Goal: Task Accomplishment & Management: Use online tool/utility

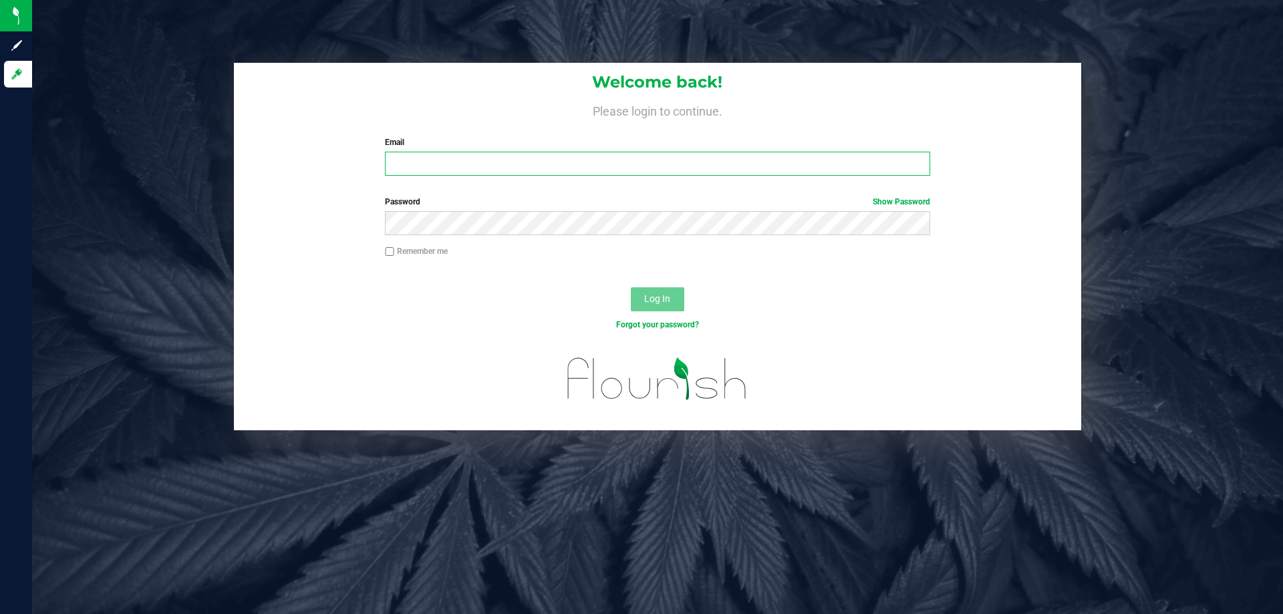
click at [480, 173] on input "Email" at bounding box center [657, 164] width 545 height 24
type input "jfrace@liveparallel.com"
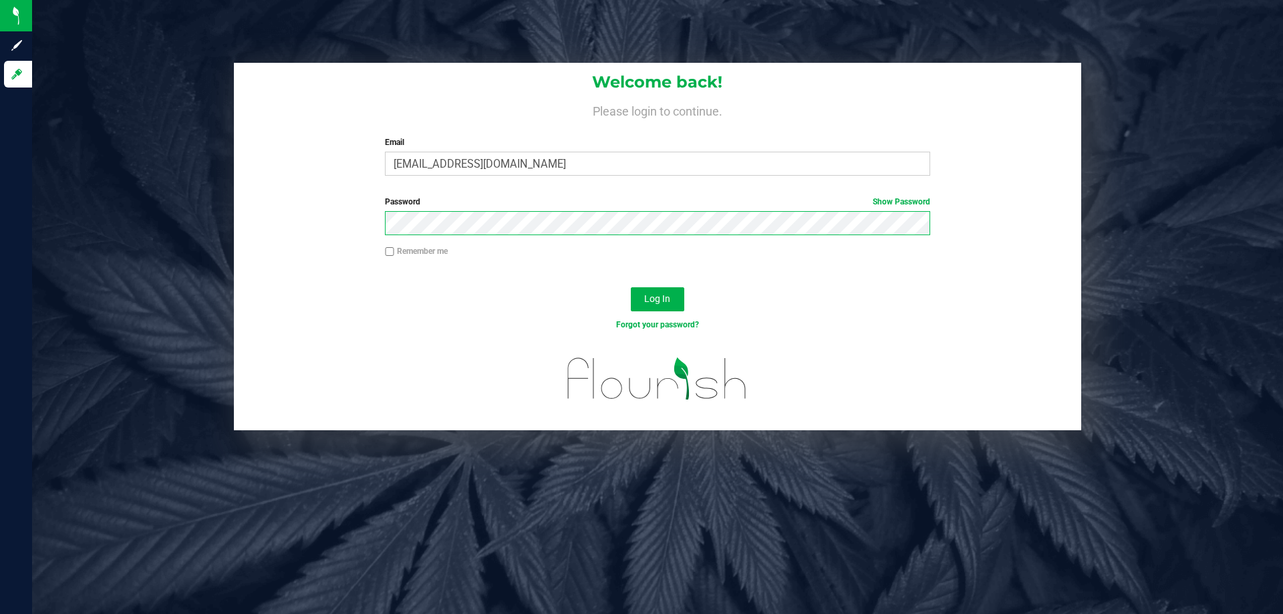
click at [631, 287] on button "Log In" at bounding box center [657, 299] width 53 height 24
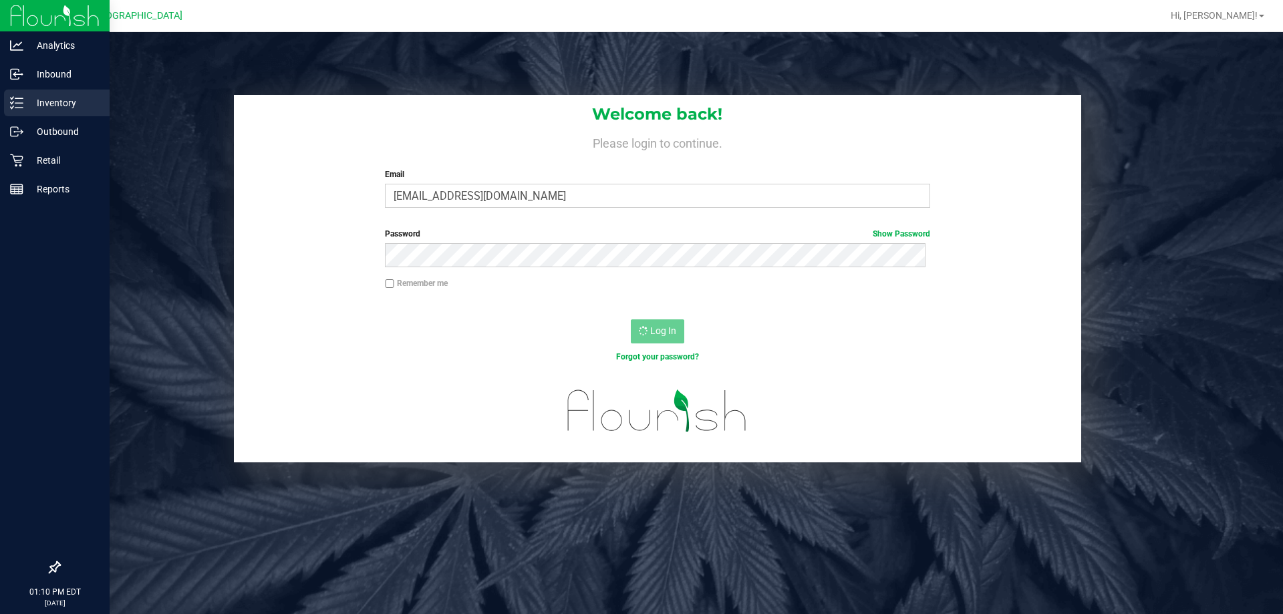
click at [51, 108] on p "Inventory" at bounding box center [63, 103] width 80 height 16
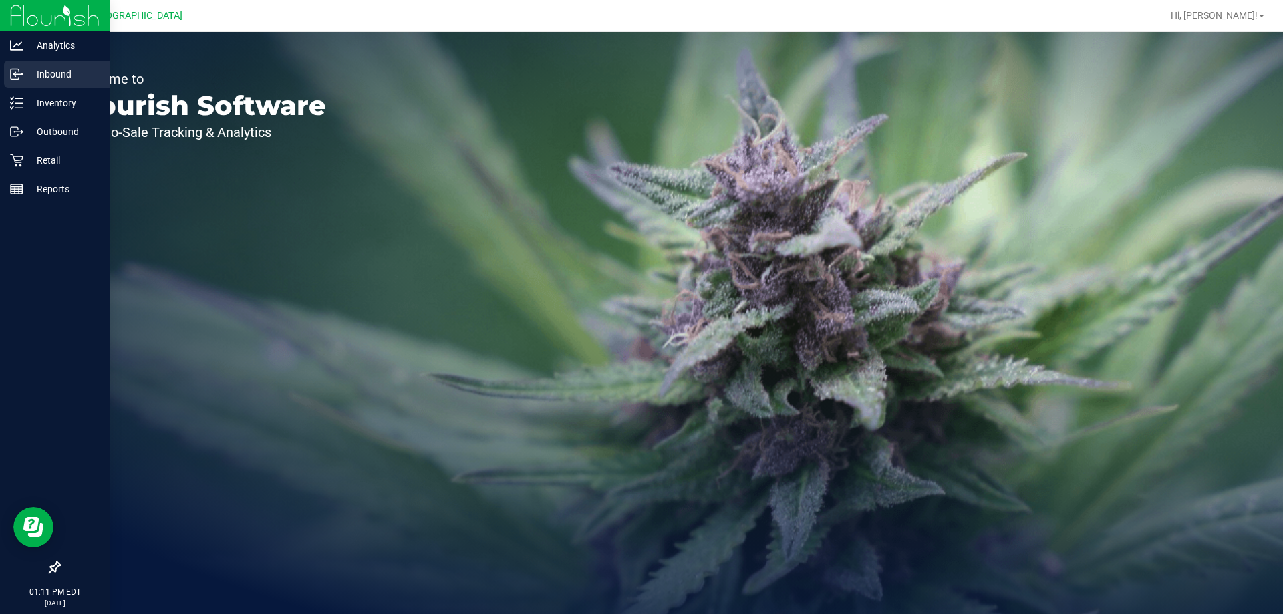
click at [82, 87] on div "Inbound" at bounding box center [57, 74] width 106 height 27
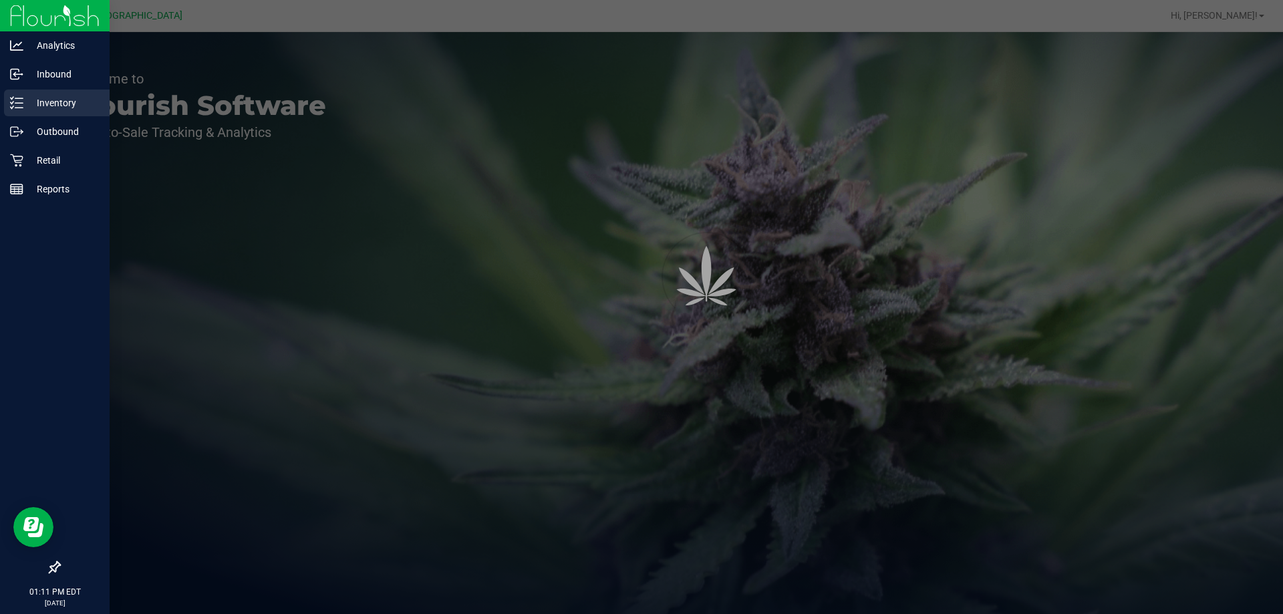
click at [76, 104] on p "Inventory" at bounding box center [63, 103] width 80 height 16
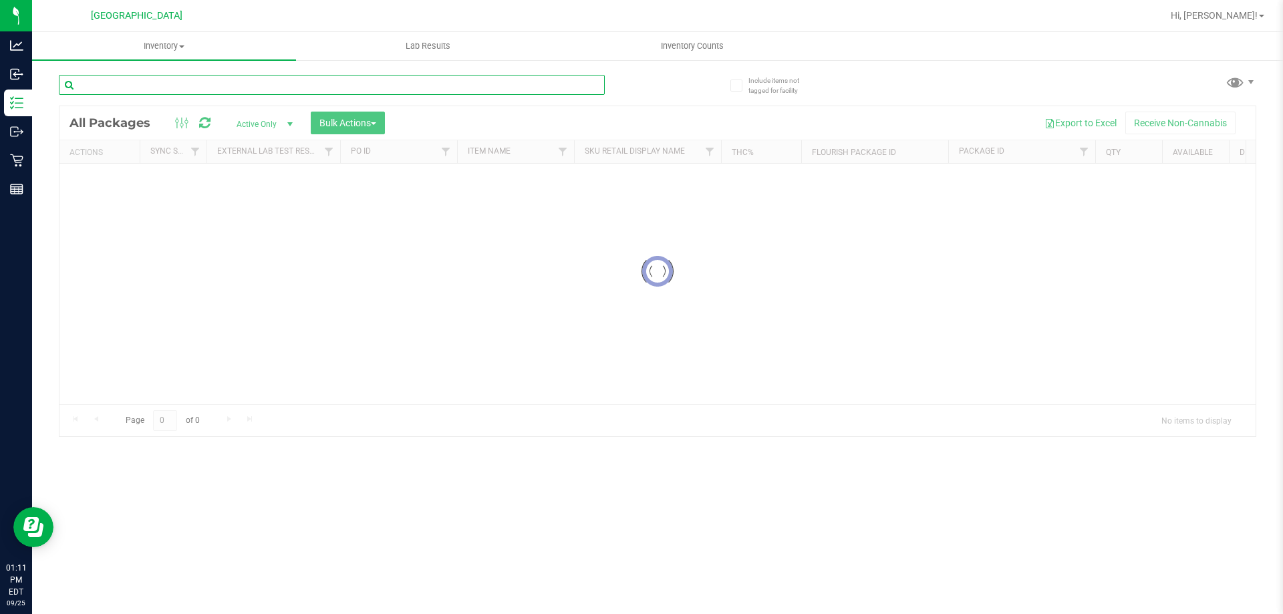
click at [321, 83] on input "text" at bounding box center [332, 85] width 546 height 20
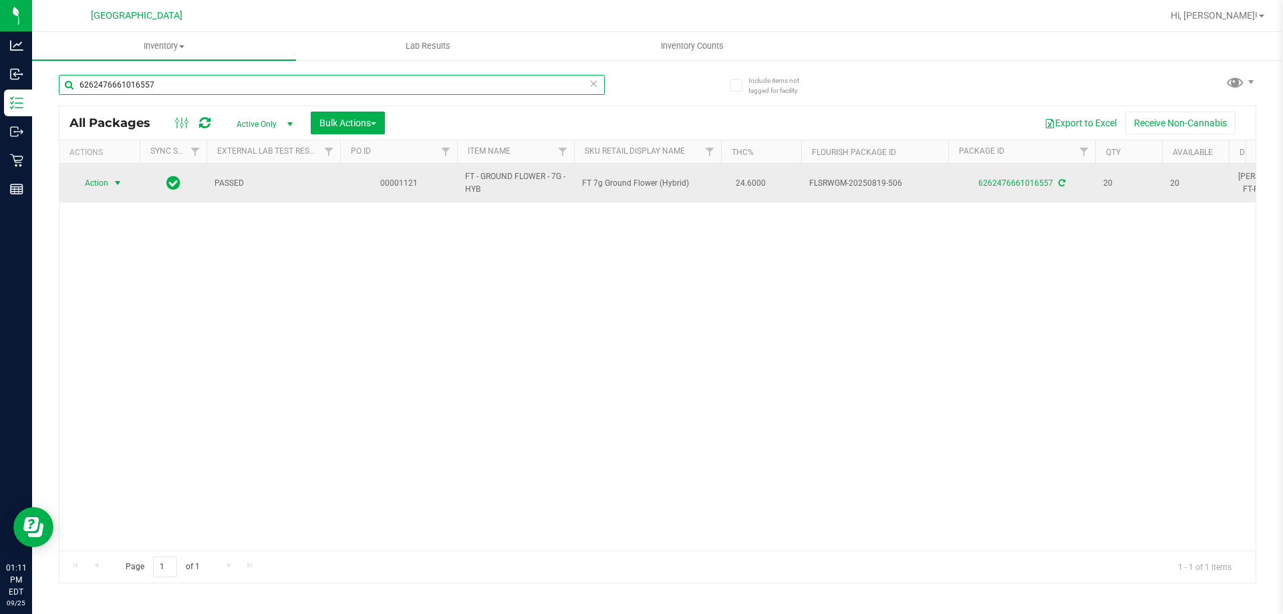
type input "6262476661016557"
click at [114, 184] on span "select" at bounding box center [117, 183] width 11 height 11
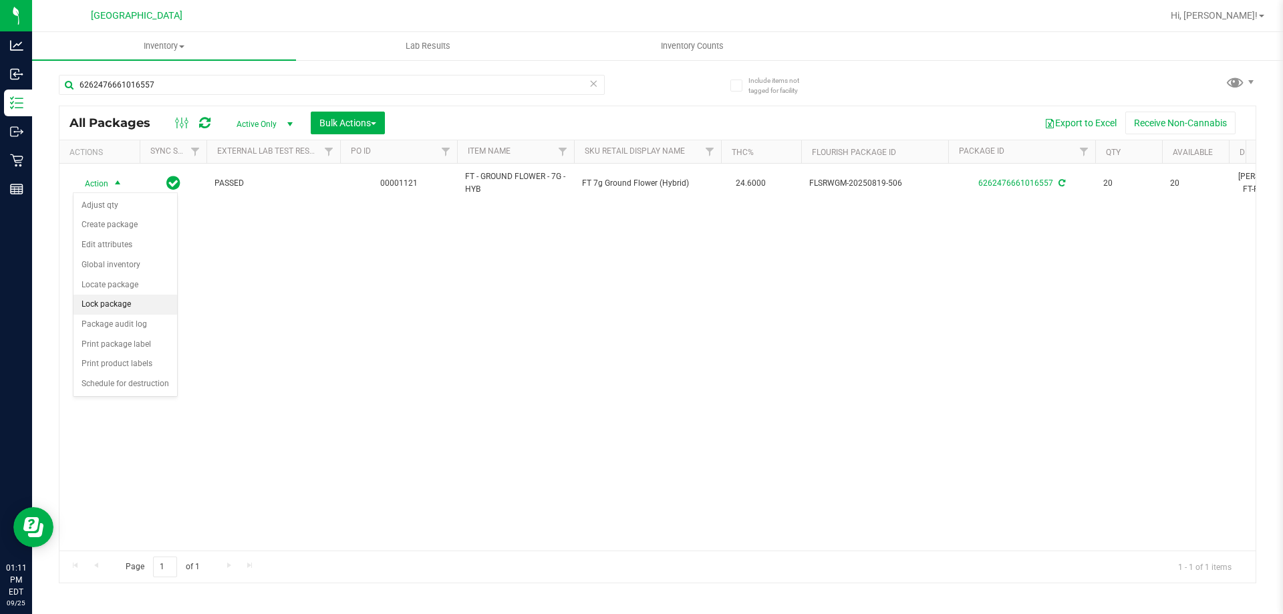
click at [137, 307] on li "Lock package" at bounding box center [126, 305] width 104 height 20
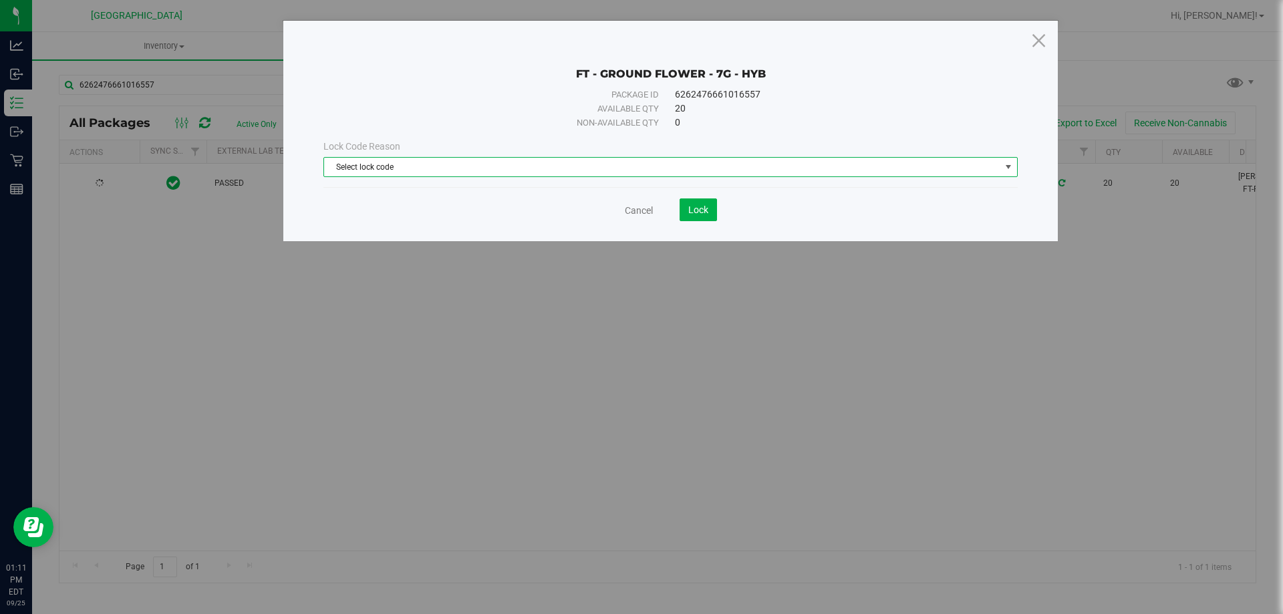
click at [422, 170] on span "Select lock code" at bounding box center [662, 167] width 676 height 19
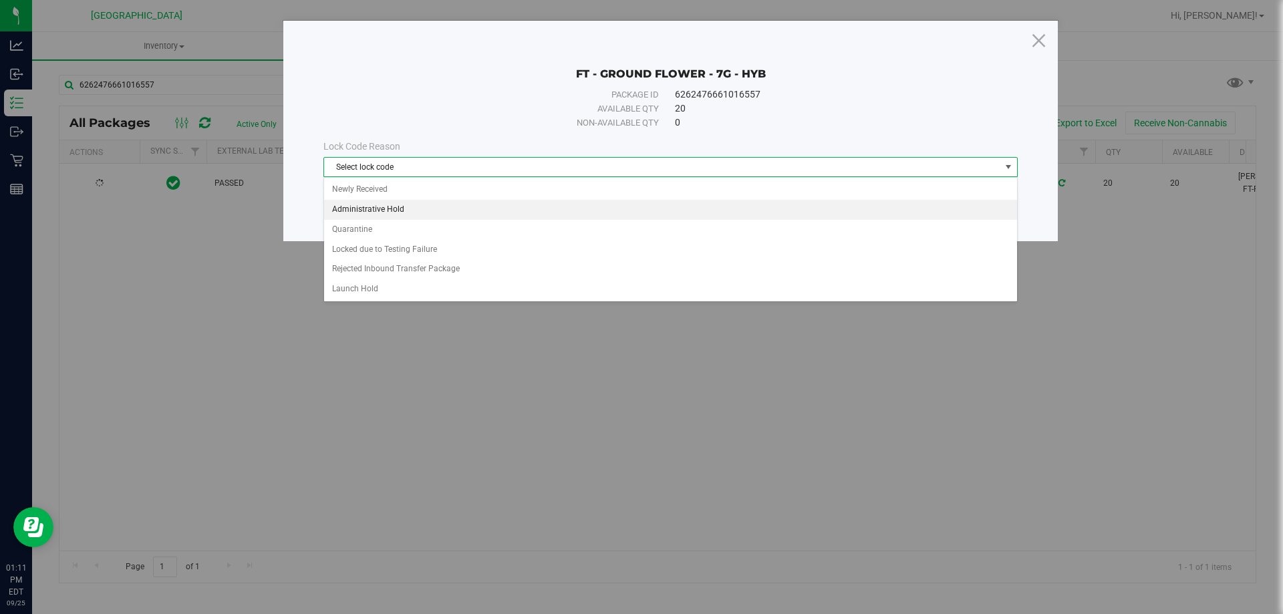
click at [416, 215] on li "Administrative Hold" at bounding box center [670, 210] width 693 height 20
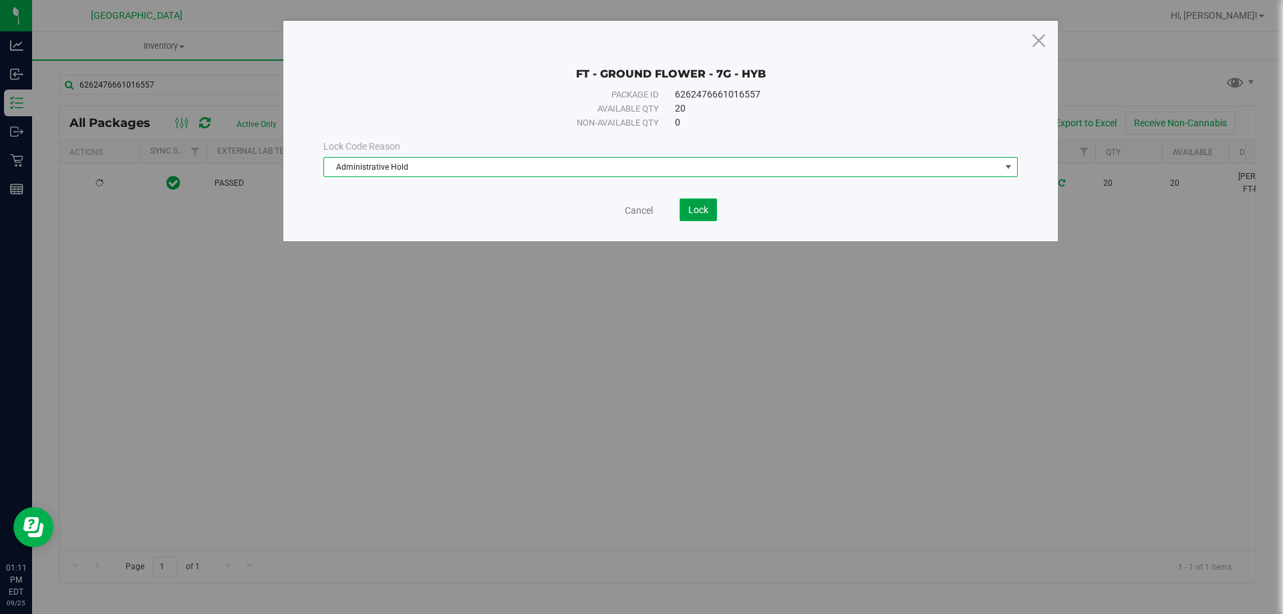
click at [701, 210] on span "Lock" at bounding box center [698, 209] width 20 height 11
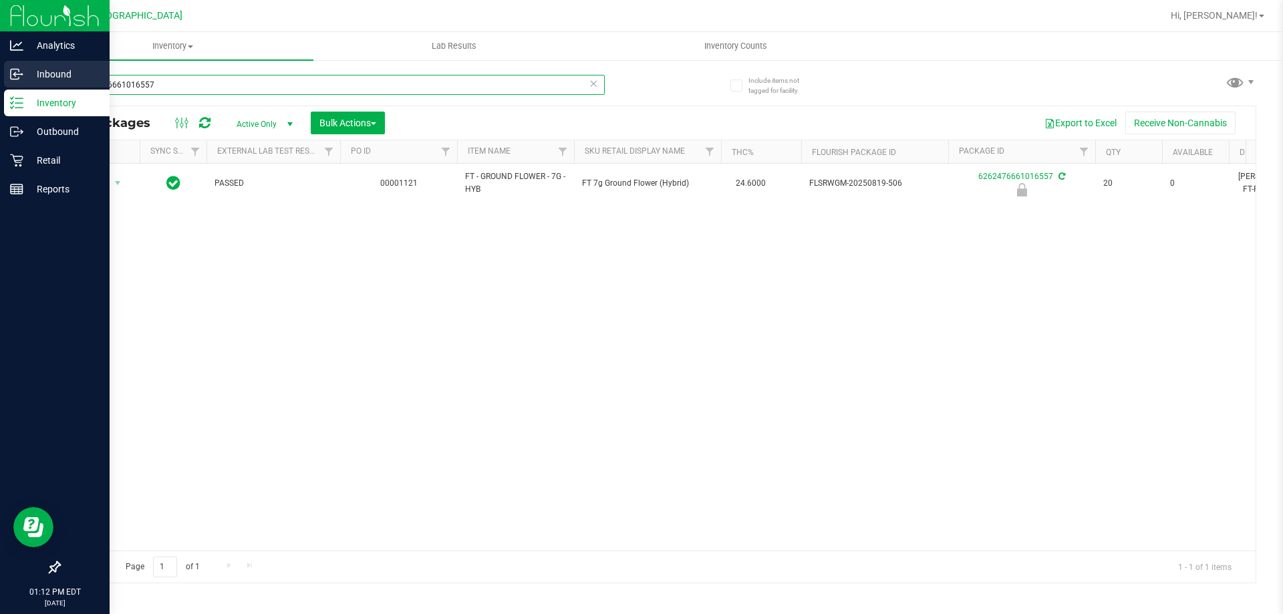
drag, startPoint x: 183, startPoint y: 81, endPoint x: 0, endPoint y: 77, distance: 183.1
click at [0, 77] on div "Analytics Inbound Inventory Outbound Retail Reports 01:12 PM EDT 09/25/2025 09/…" at bounding box center [641, 307] width 1283 height 614
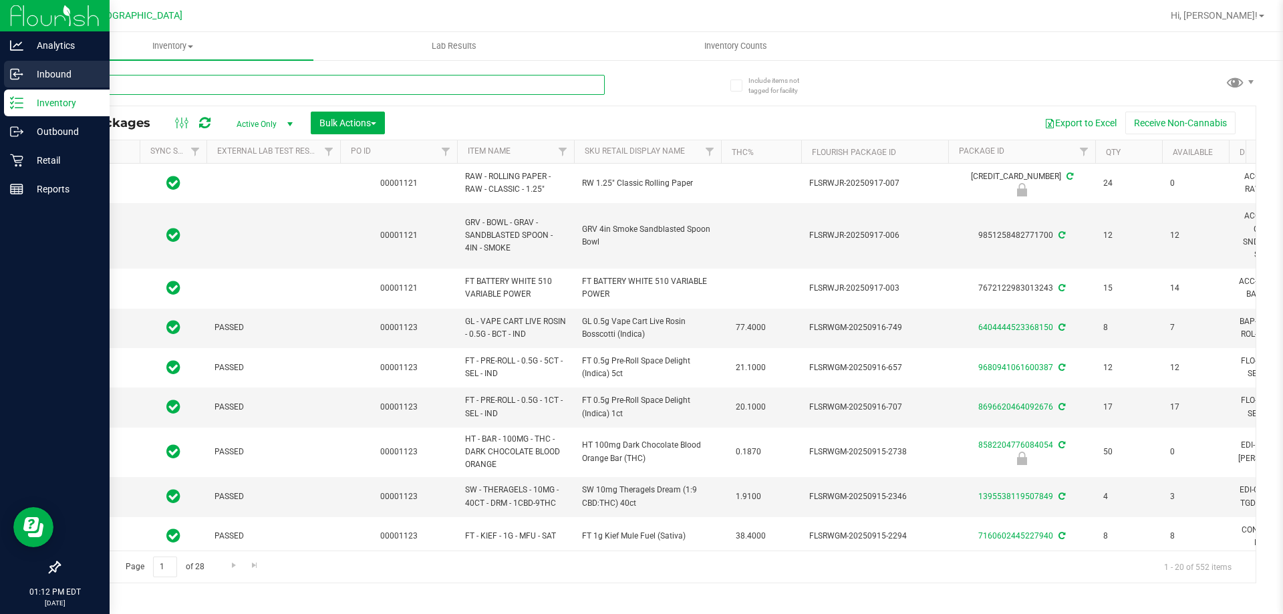
type input "g"
type input "2026-03-16"
type input "ground"
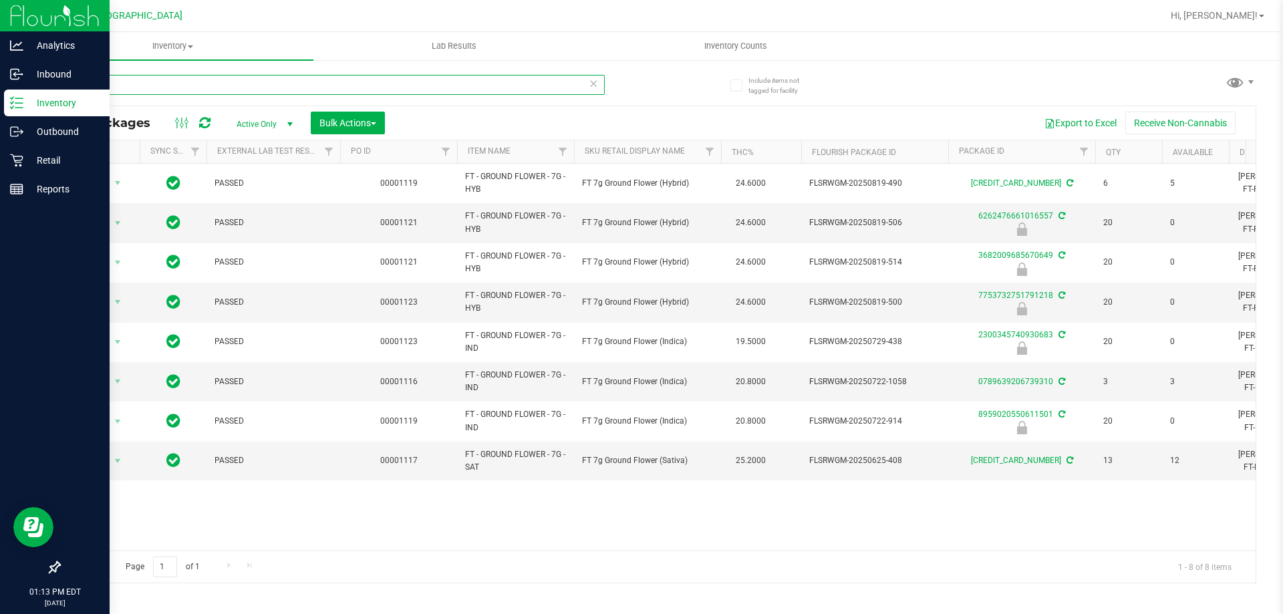
drag, startPoint x: 119, startPoint y: 76, endPoint x: 0, endPoint y: 8, distance: 136.8
click at [0, 70] on div "Analytics Inbound Inventory Outbound Retail Reports 01:13 PM EDT 09/25/2025 09/…" at bounding box center [641, 307] width 1283 height 614
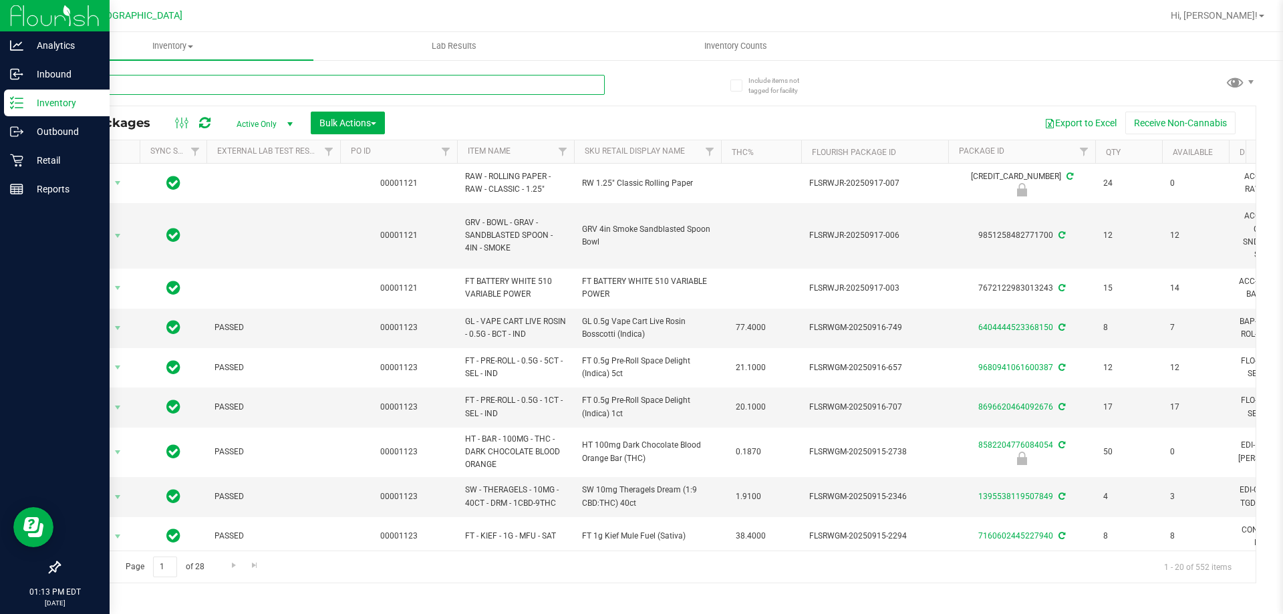
type input "10ct"
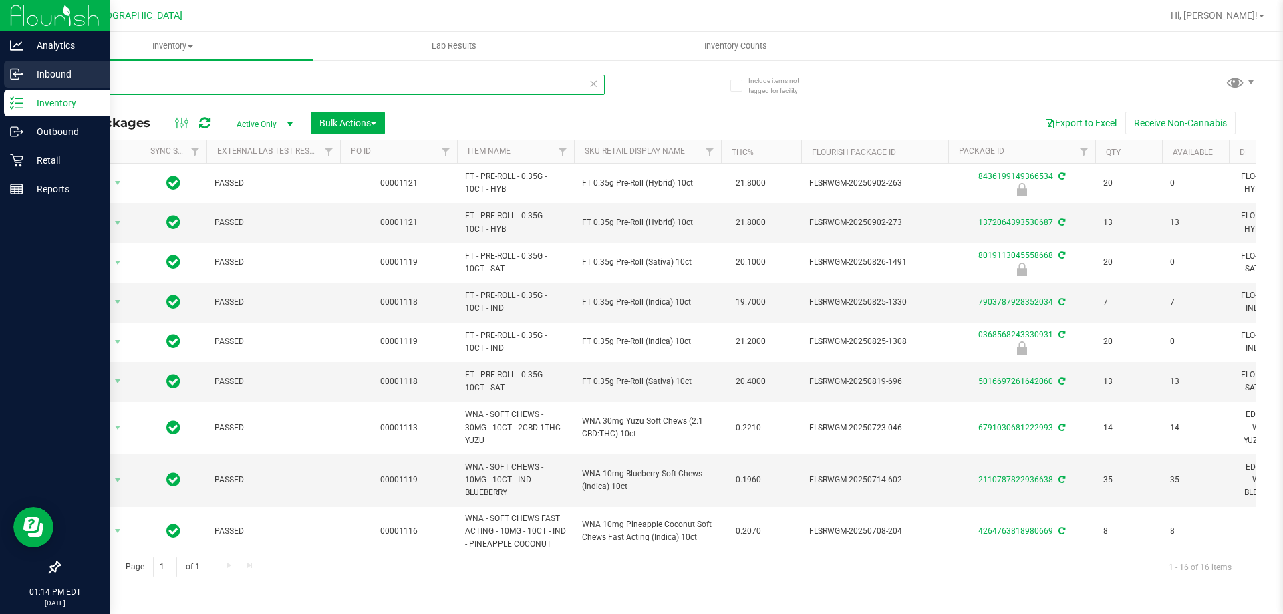
drag, startPoint x: 184, startPoint y: 89, endPoint x: 0, endPoint y: 82, distance: 183.9
click at [0, 82] on div "Analytics Inbound Inventory Outbound Retail Reports 01:14 PM EDT 09/25/2025 09/…" at bounding box center [641, 307] width 1283 height 614
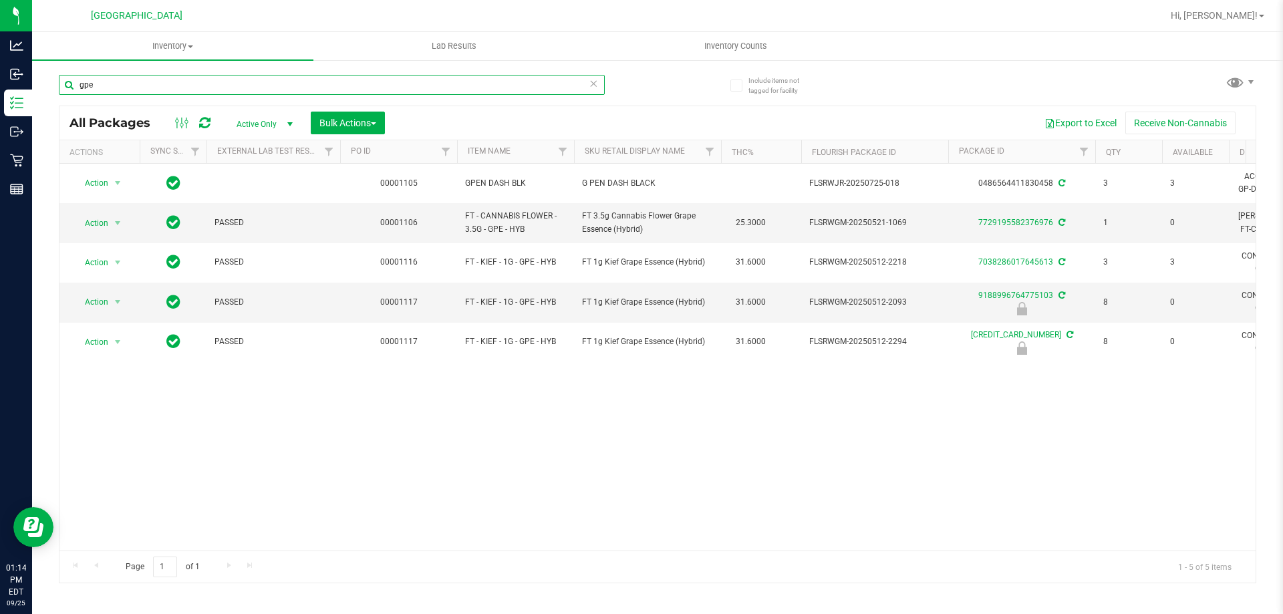
drag, startPoint x: 275, startPoint y: 90, endPoint x: 0, endPoint y: -32, distance: 301.3
click at [0, 0] on html "Analytics Inbound Inventory Outbound Retail Reports 01:14 PM EDT 09/25/2025 09/…" at bounding box center [641, 307] width 1283 height 614
type input "jcw"
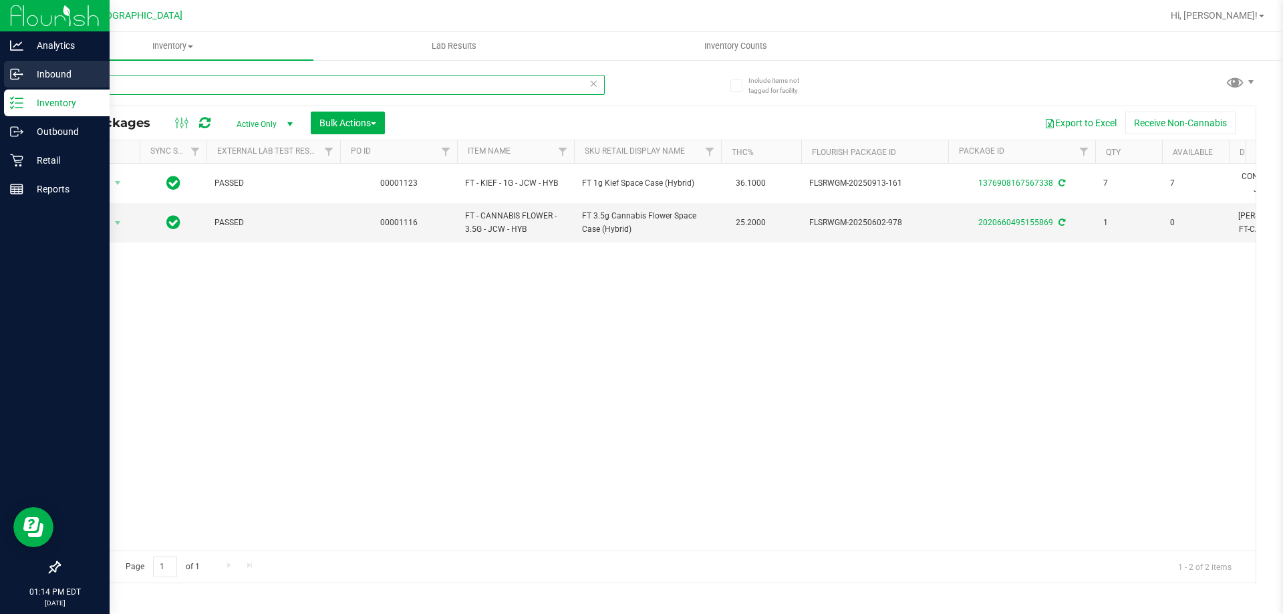
drag, startPoint x: 150, startPoint y: 83, endPoint x: 0, endPoint y: 86, distance: 149.7
click at [0, 86] on div "Analytics Inbound Inventory Outbound Retail Reports 01:14 PM EDT 09/25/2025 09/…" at bounding box center [641, 307] width 1283 height 614
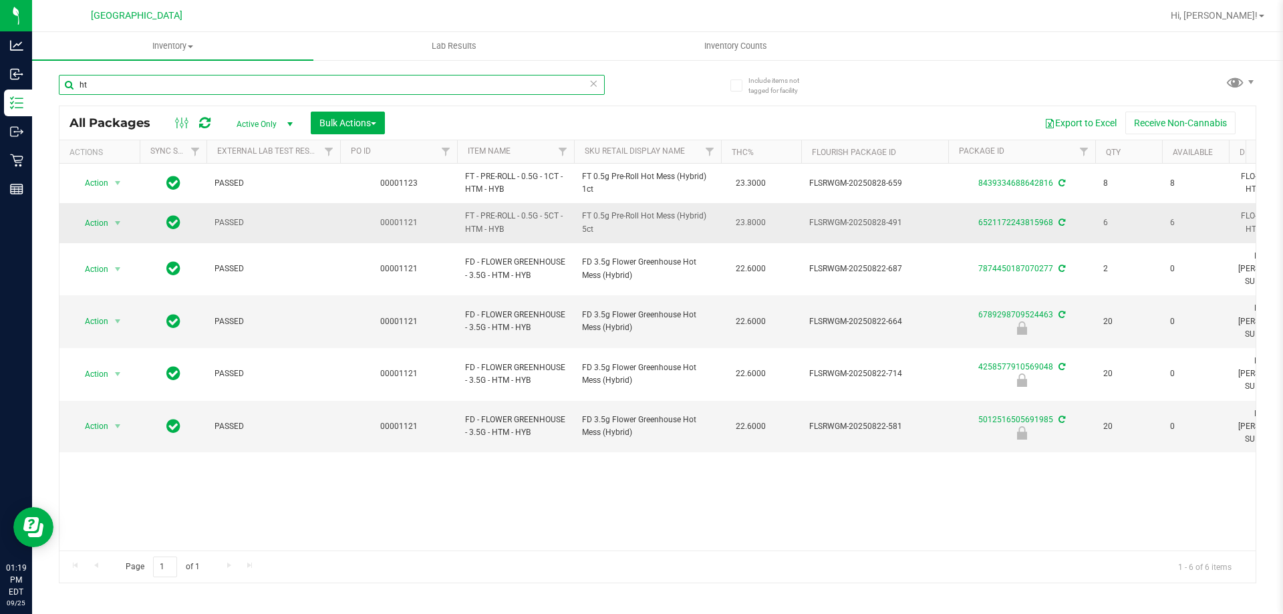
type input "h"
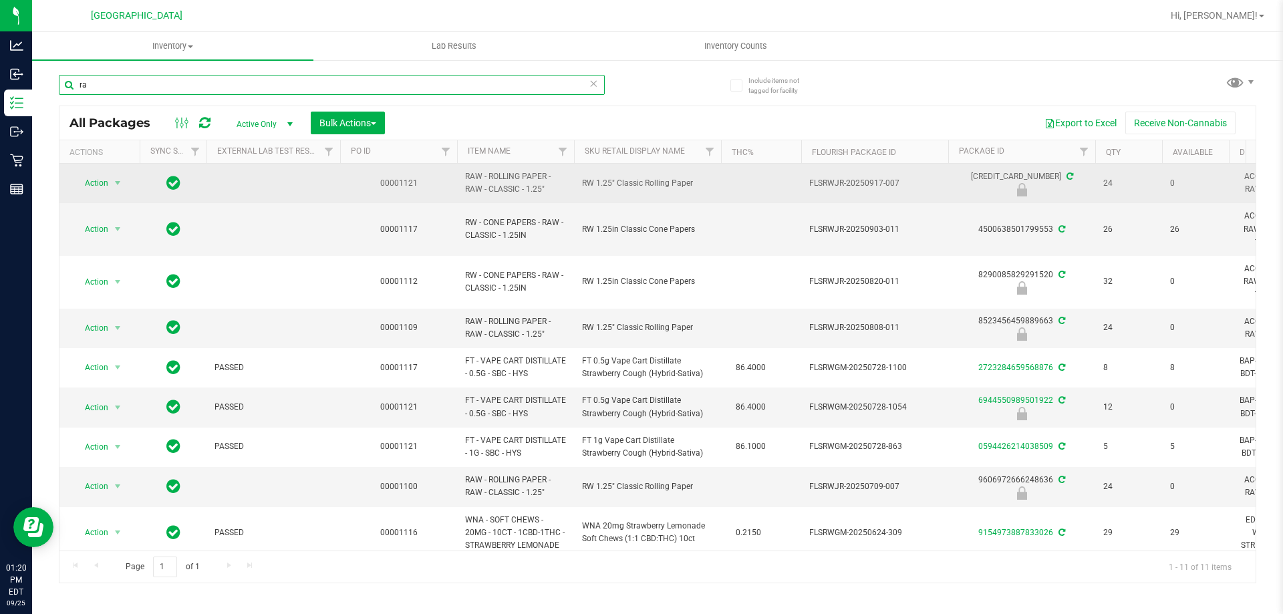
type input "r"
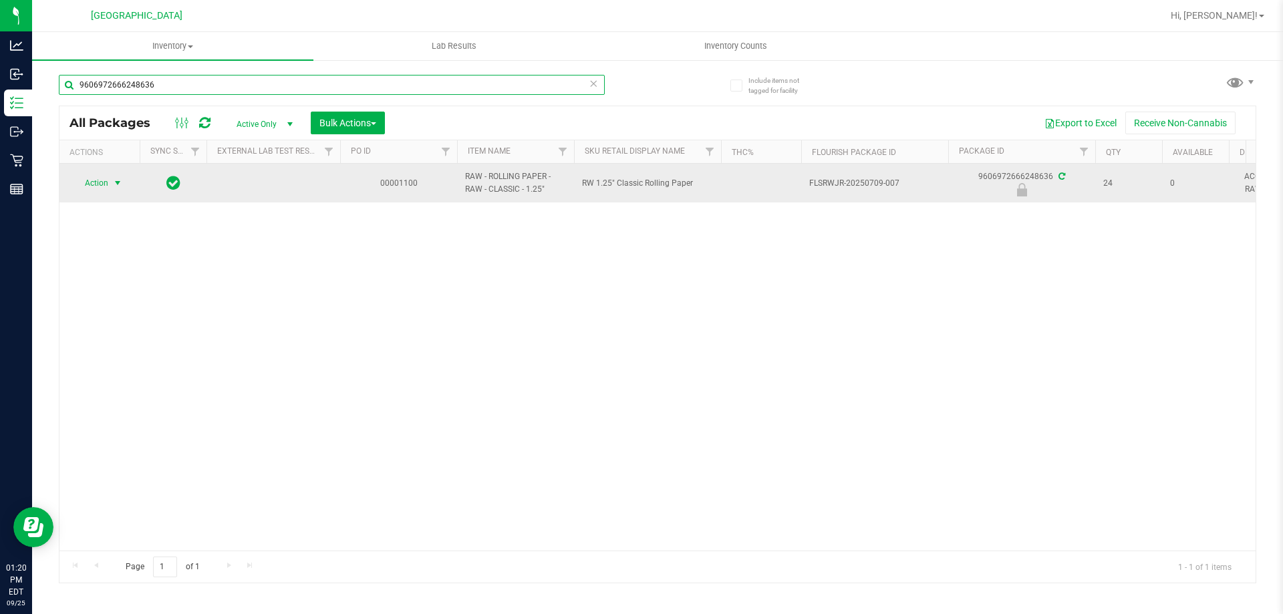
type input "9606972666248636"
click at [111, 177] on span "select" at bounding box center [118, 183] width 17 height 19
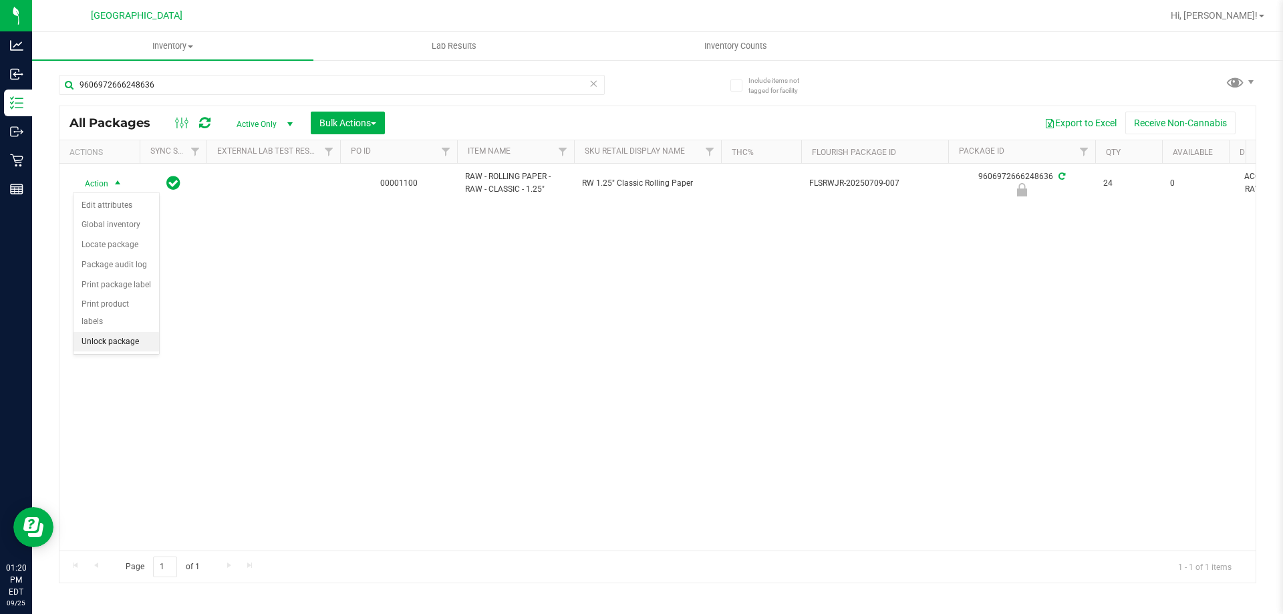
click at [118, 332] on li "Unlock package" at bounding box center [117, 342] width 86 height 20
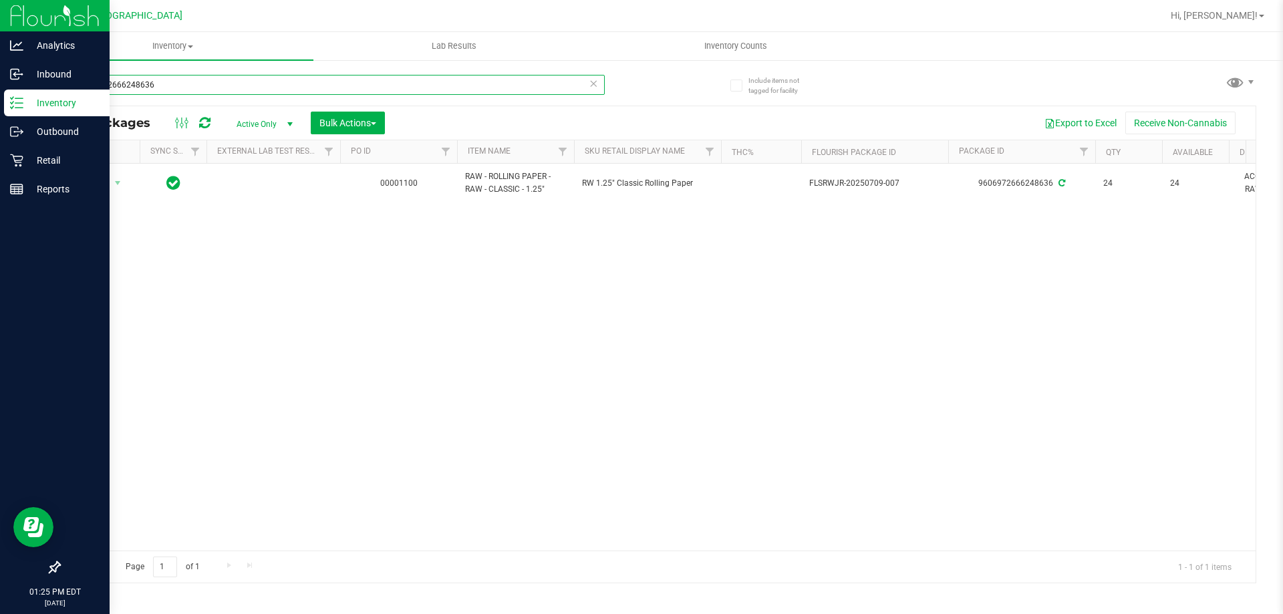
drag, startPoint x: 205, startPoint y: 93, endPoint x: 23, endPoint y: 103, distance: 182.7
click at [23, 103] on div "Analytics Inbound Inventory Outbound Retail Reports 01:25 PM EDT 09/25/2025 09/…" at bounding box center [641, 307] width 1283 height 614
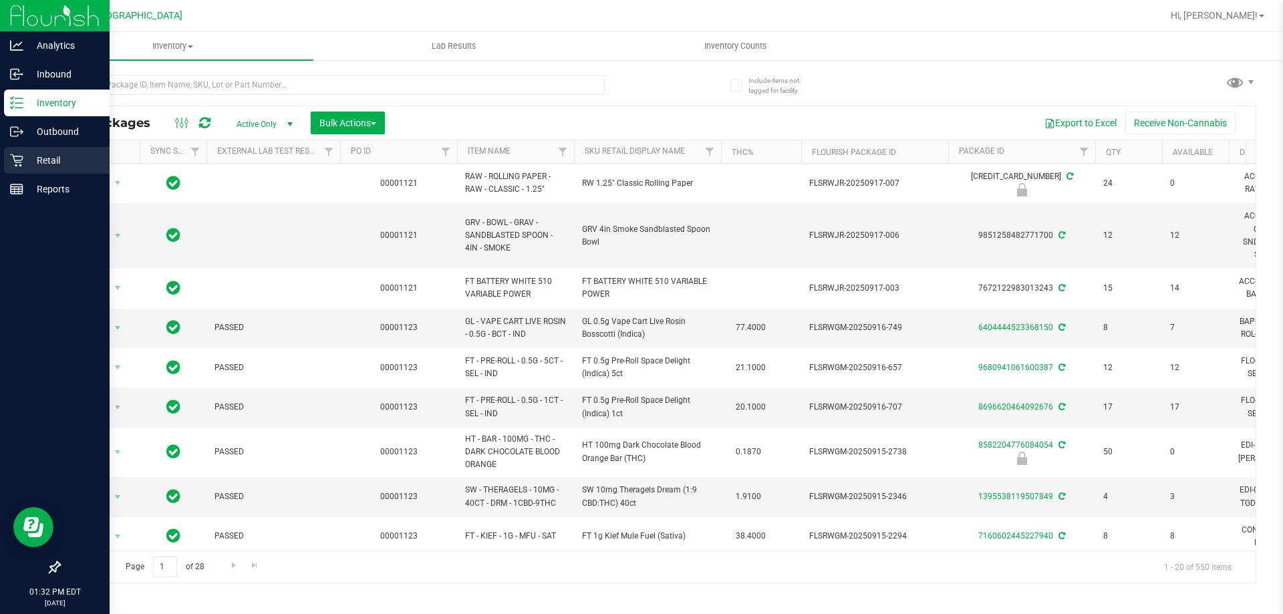
click at [55, 158] on p "Retail" at bounding box center [63, 160] width 80 height 16
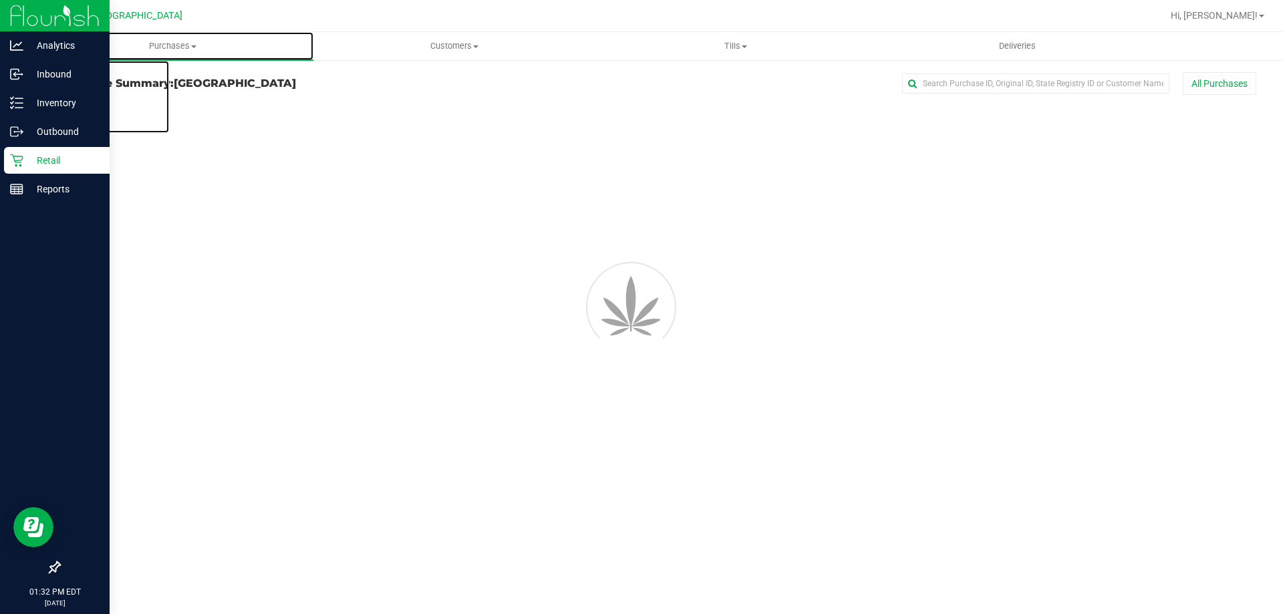
click at [180, 45] on span "Purchases" at bounding box center [172, 46] width 281 height 12
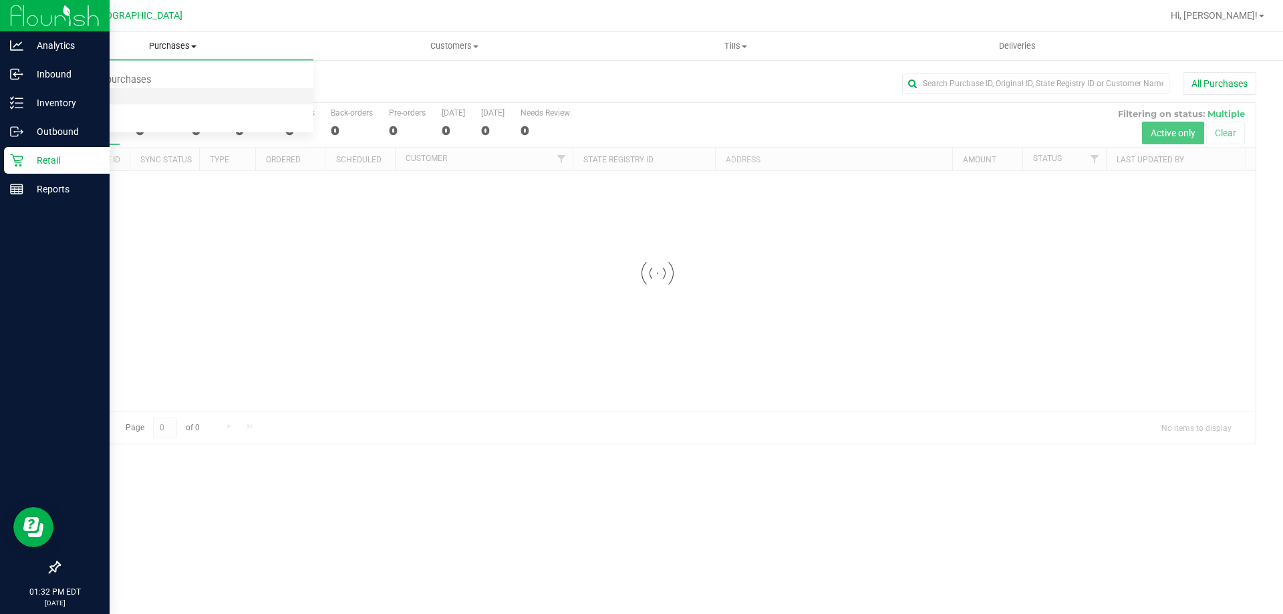
click at [102, 92] on span "Fulfillment" at bounding box center [73, 96] width 83 height 11
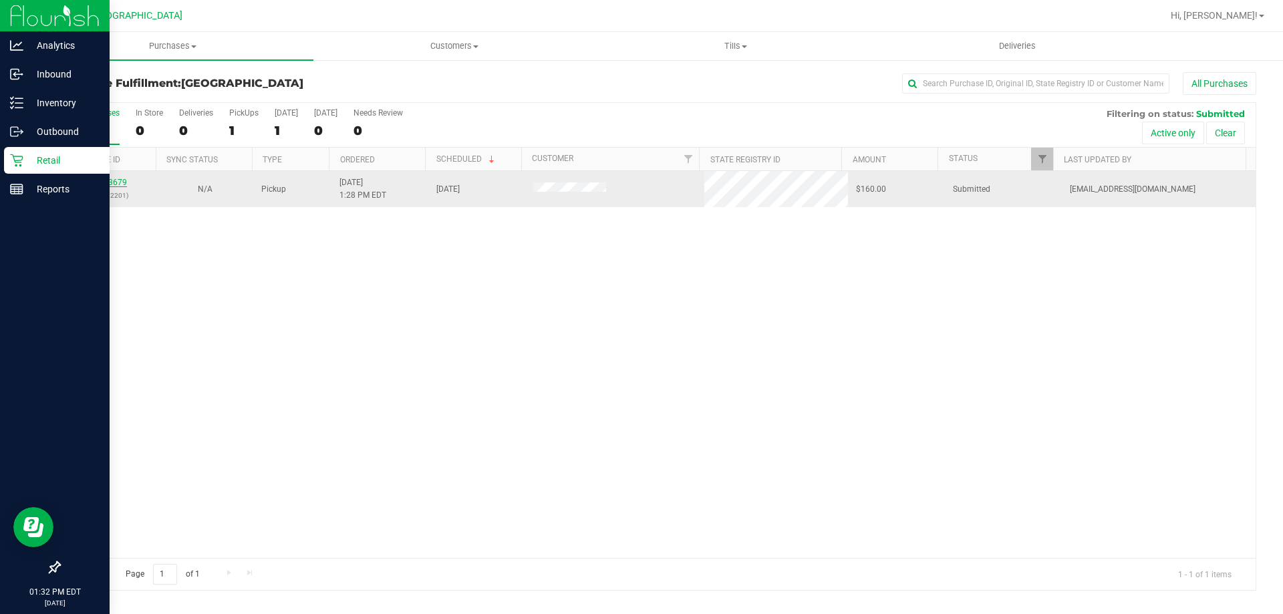
click at [121, 185] on link "12003679" at bounding box center [108, 182] width 37 height 9
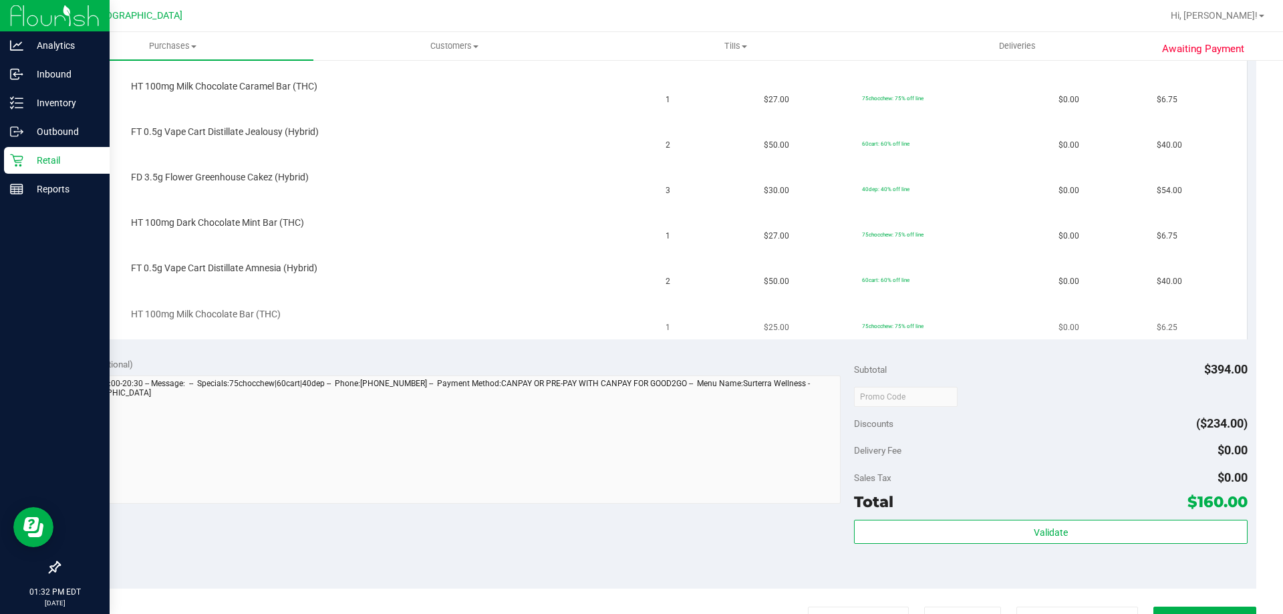
scroll to position [535, 0]
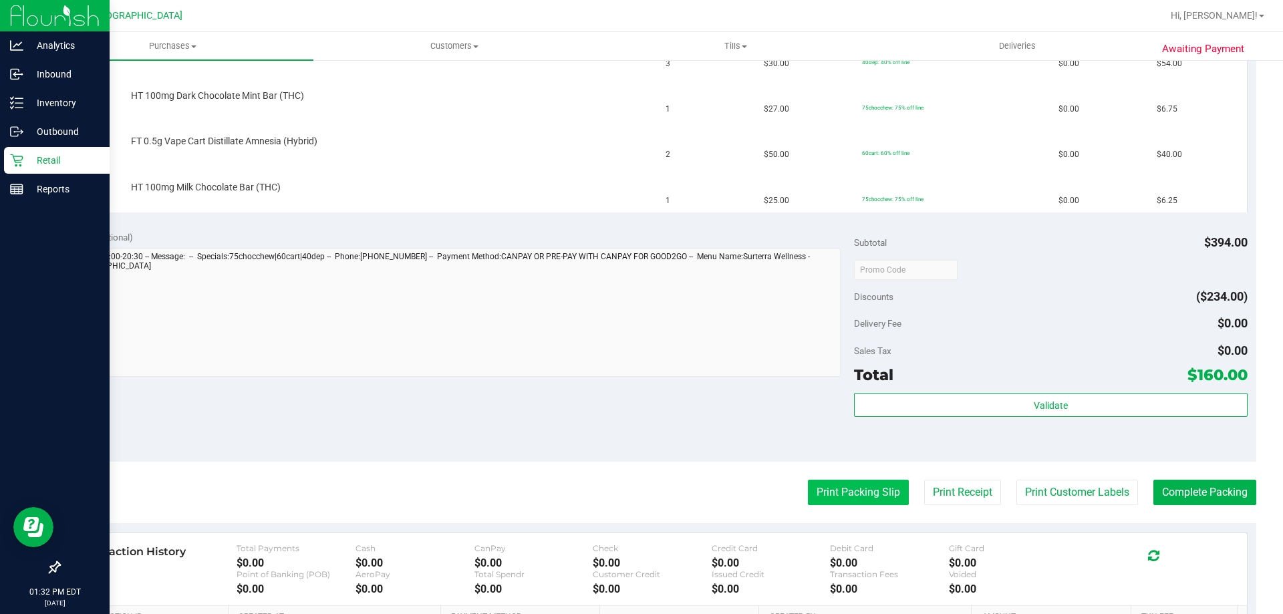
click at [842, 494] on button "Print Packing Slip" at bounding box center [858, 492] width 101 height 25
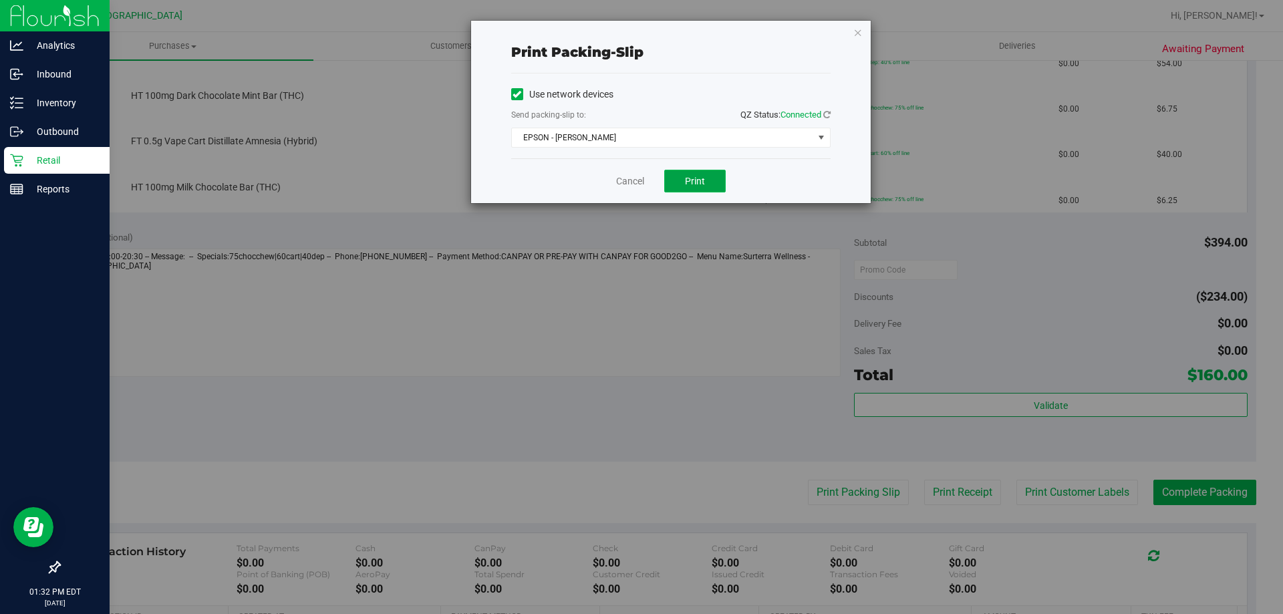
click at [706, 182] on button "Print" at bounding box center [694, 181] width 61 height 23
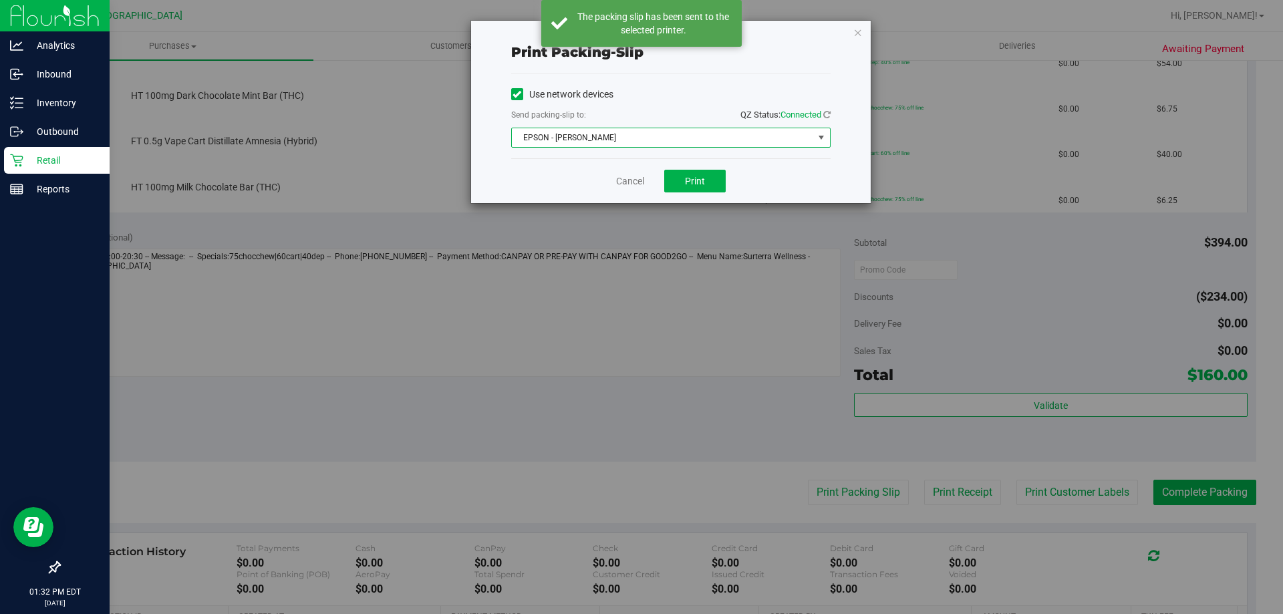
click at [727, 136] on span "EPSON - JYPSI" at bounding box center [662, 137] width 301 height 19
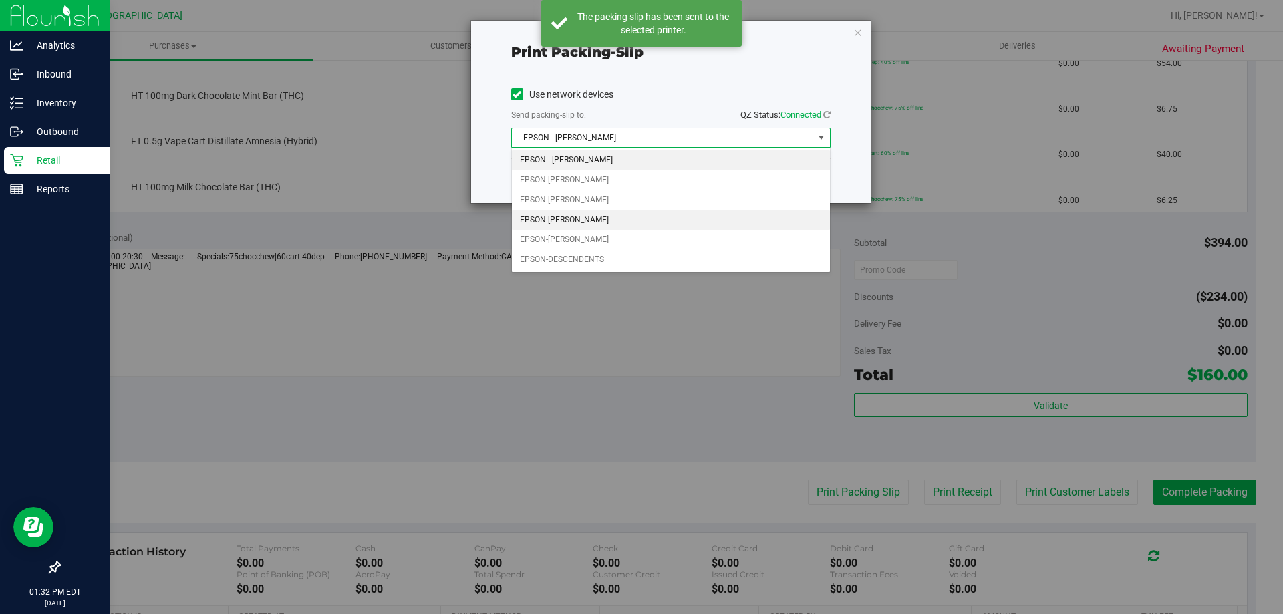
click at [601, 225] on li "EPSON-DENNIS-COMEAU" at bounding box center [671, 220] width 318 height 20
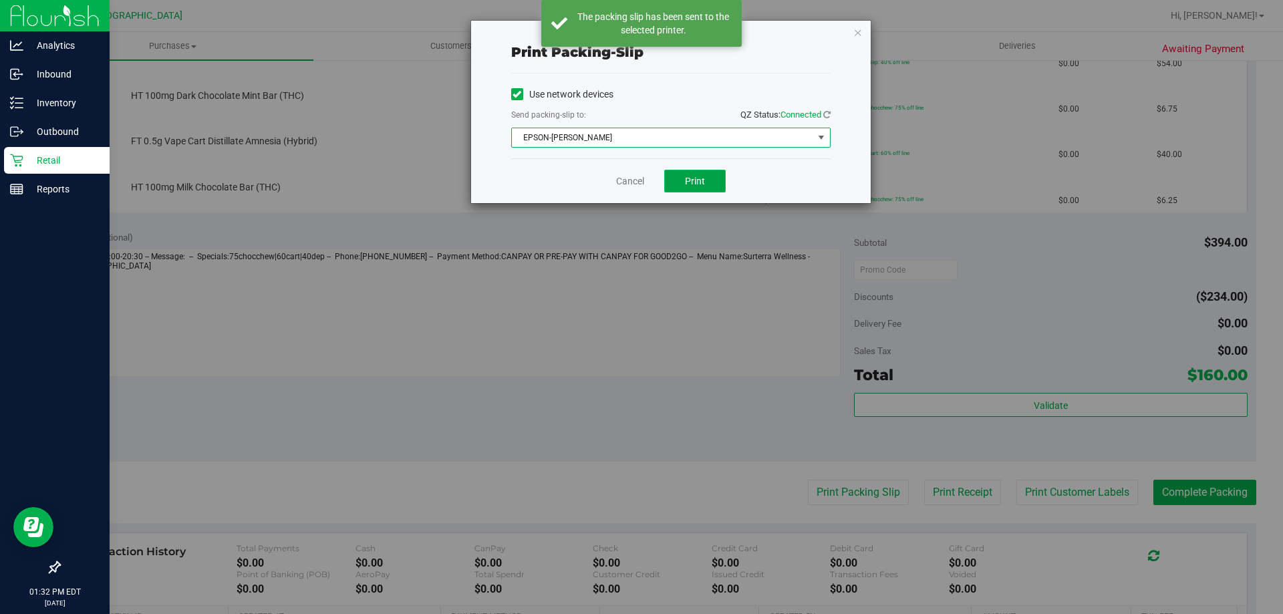
click at [695, 186] on span "Print" at bounding box center [695, 181] width 20 height 11
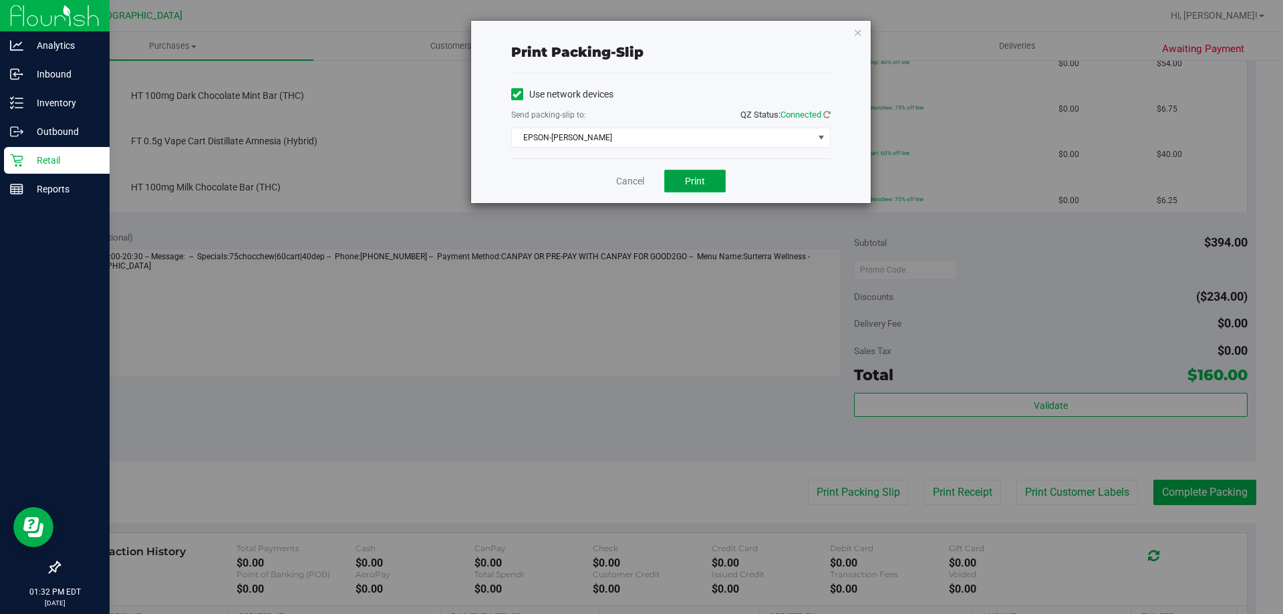
click at [707, 187] on button "Print" at bounding box center [694, 181] width 61 height 23
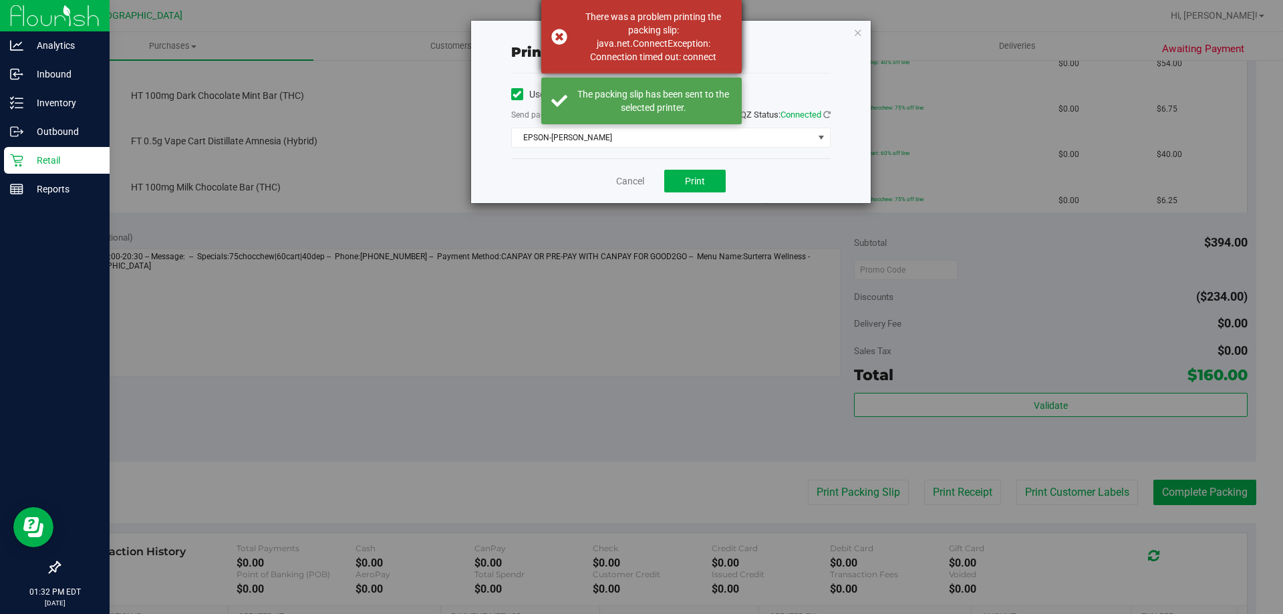
click at [556, 28] on div "There was a problem printing the packing slip: java.net.ConnectException: Conne…" at bounding box center [641, 37] width 200 height 74
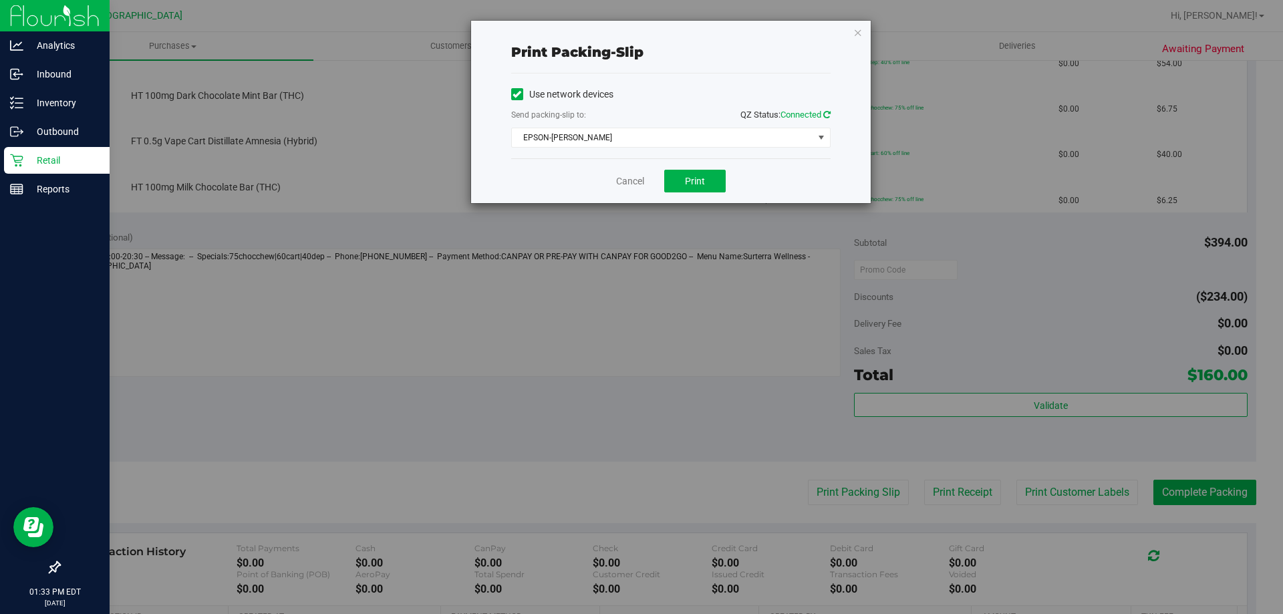
click at [827, 118] on icon at bounding box center [826, 114] width 7 height 9
click at [696, 187] on button "Print" at bounding box center [694, 181] width 61 height 23
click at [857, 33] on icon "button" at bounding box center [857, 32] width 9 height 16
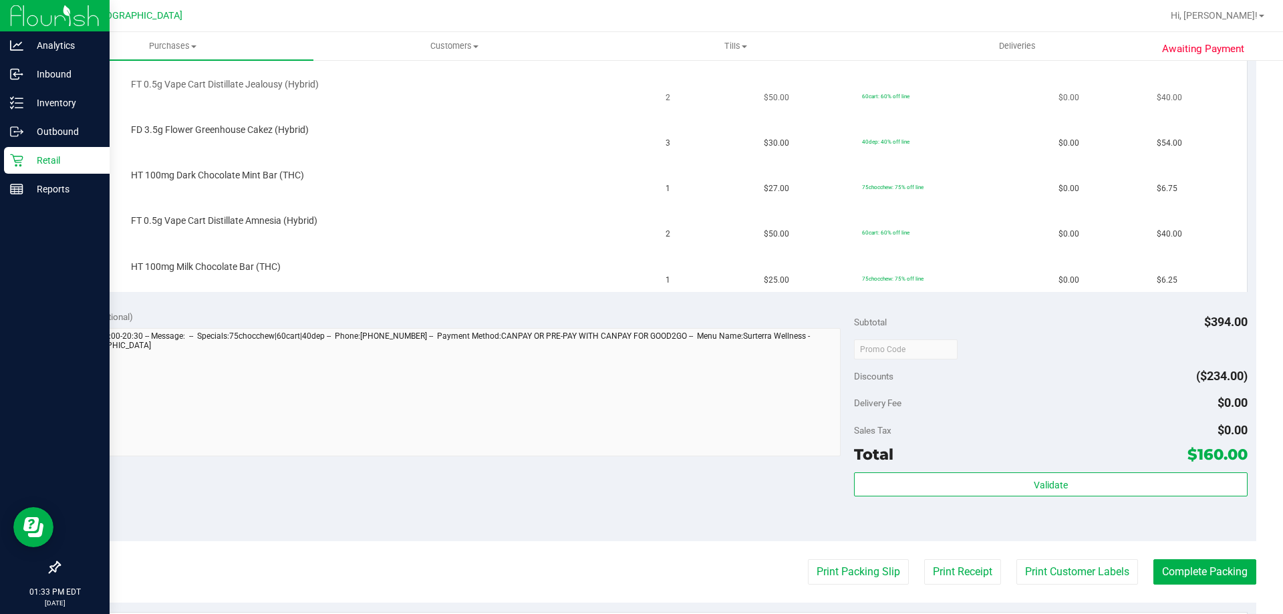
scroll to position [267, 0]
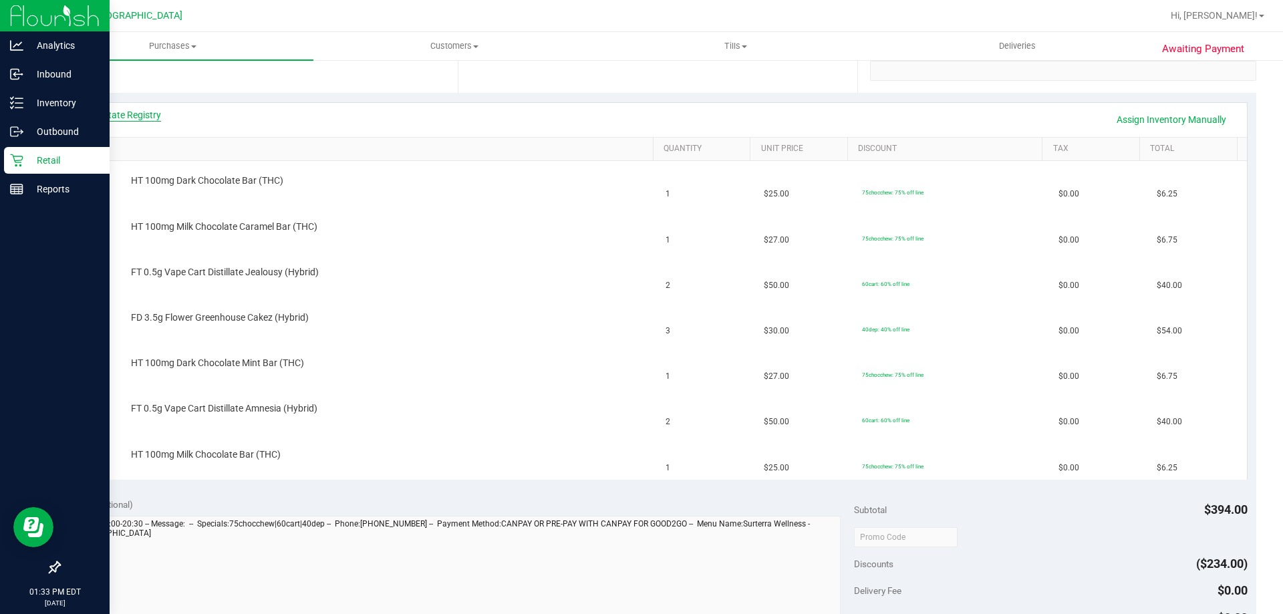
click at [149, 121] on link "View State Registry" at bounding box center [121, 114] width 80 height 13
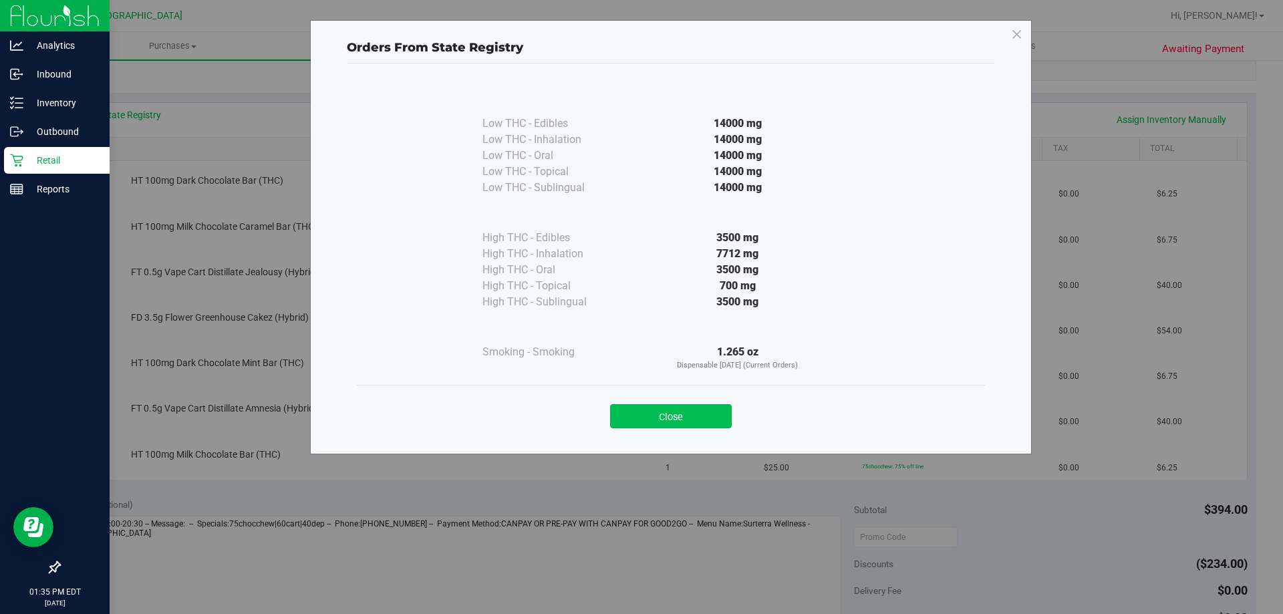
click at [661, 426] on button "Close" at bounding box center [671, 416] width 122 height 24
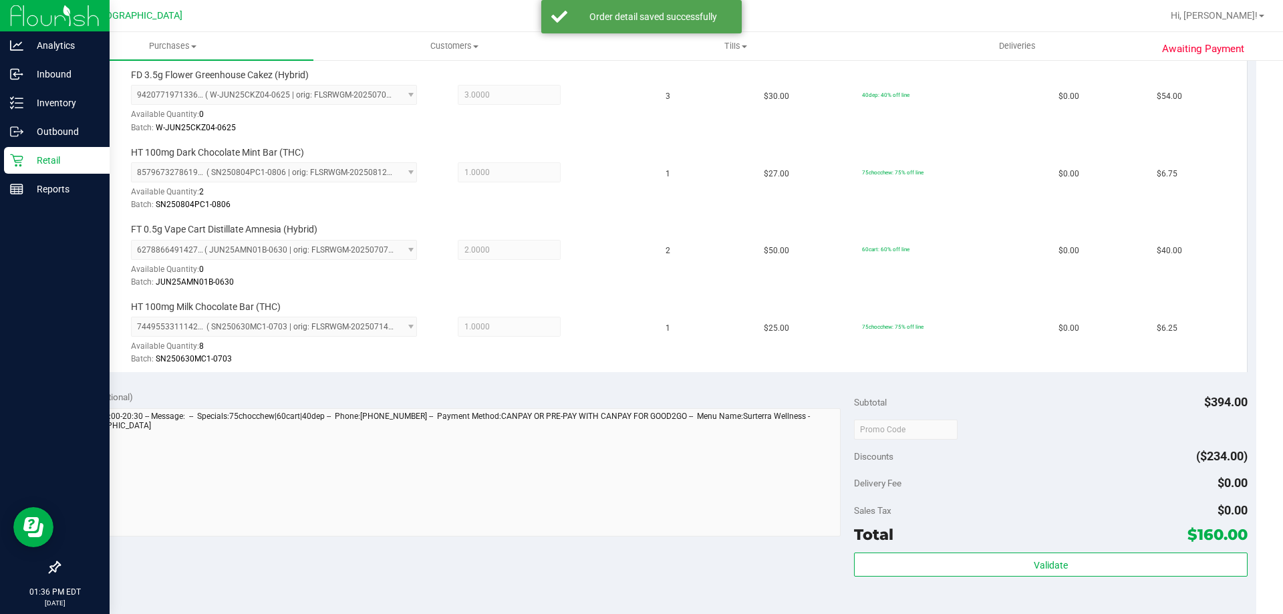
scroll to position [735, 0]
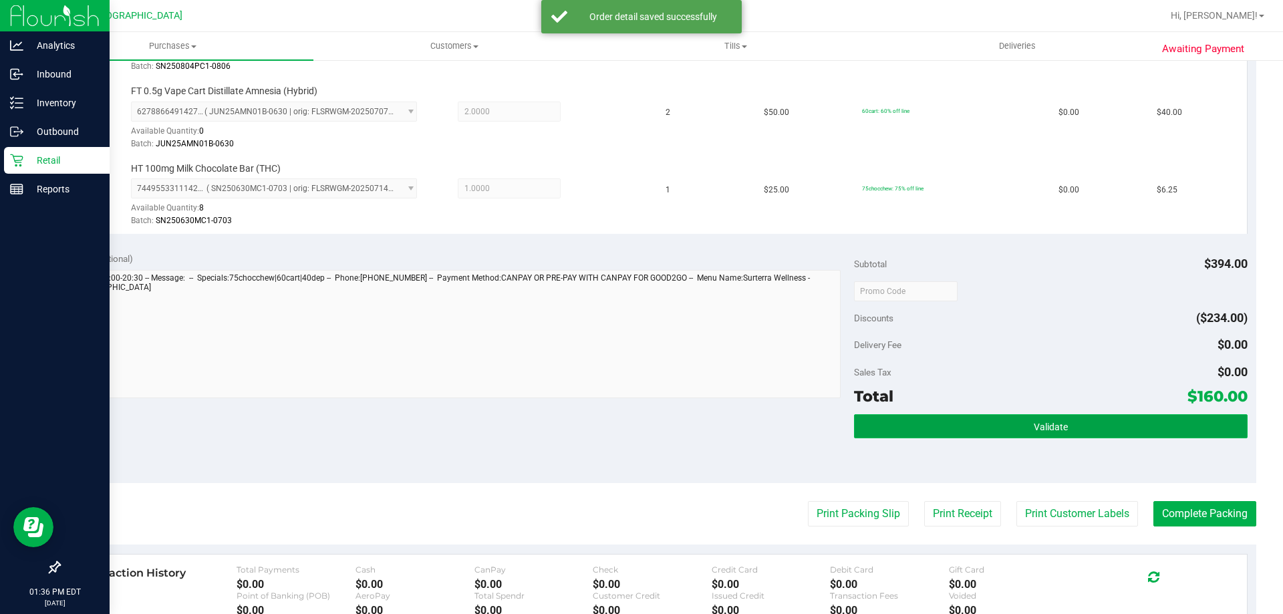
click at [1081, 428] on button "Validate" at bounding box center [1050, 426] width 393 height 24
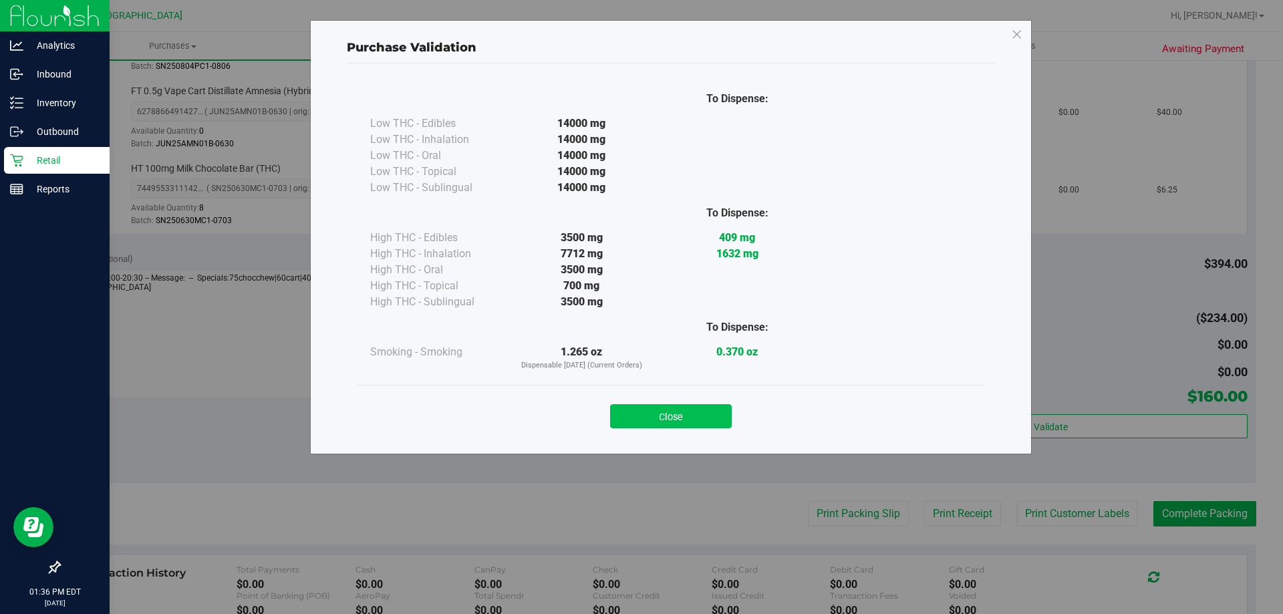
click at [675, 416] on button "Close" at bounding box center [671, 416] width 122 height 24
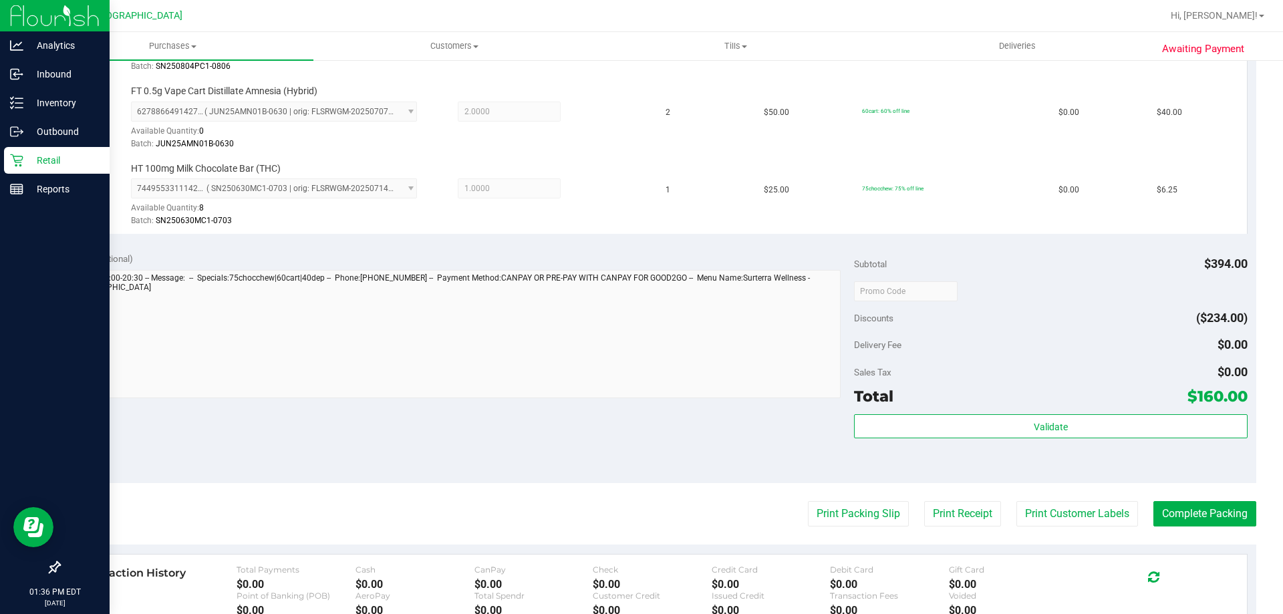
click at [1042, 442] on div "Validate" at bounding box center [1050, 444] width 393 height 60
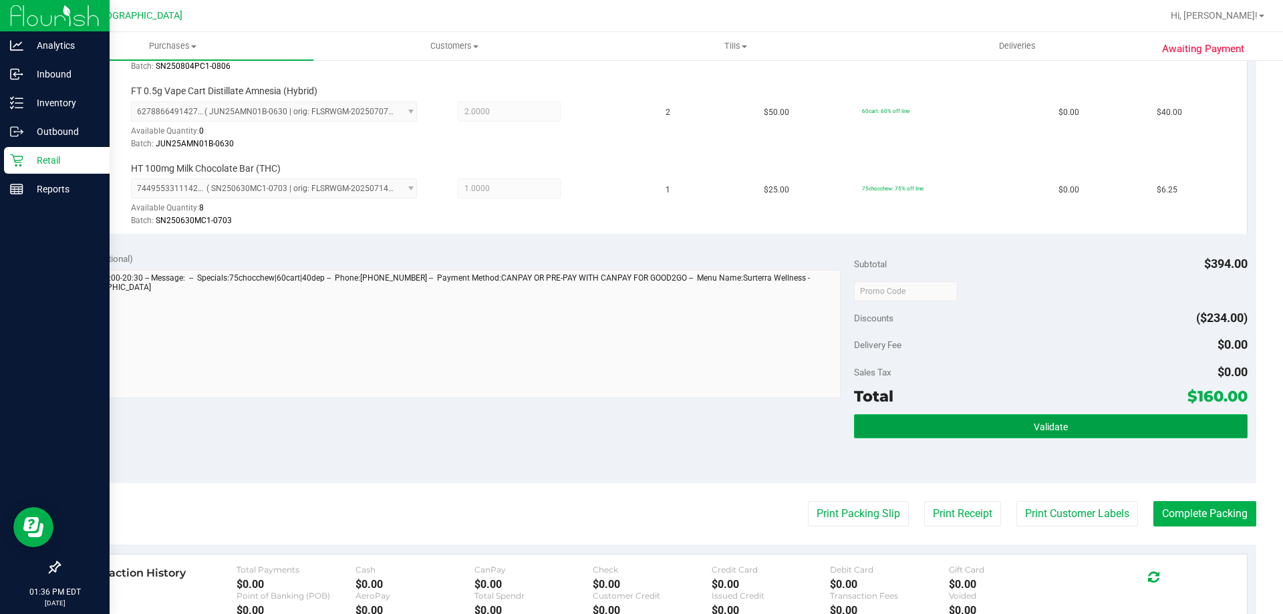
click at [1042, 430] on span "Validate" at bounding box center [1051, 427] width 34 height 11
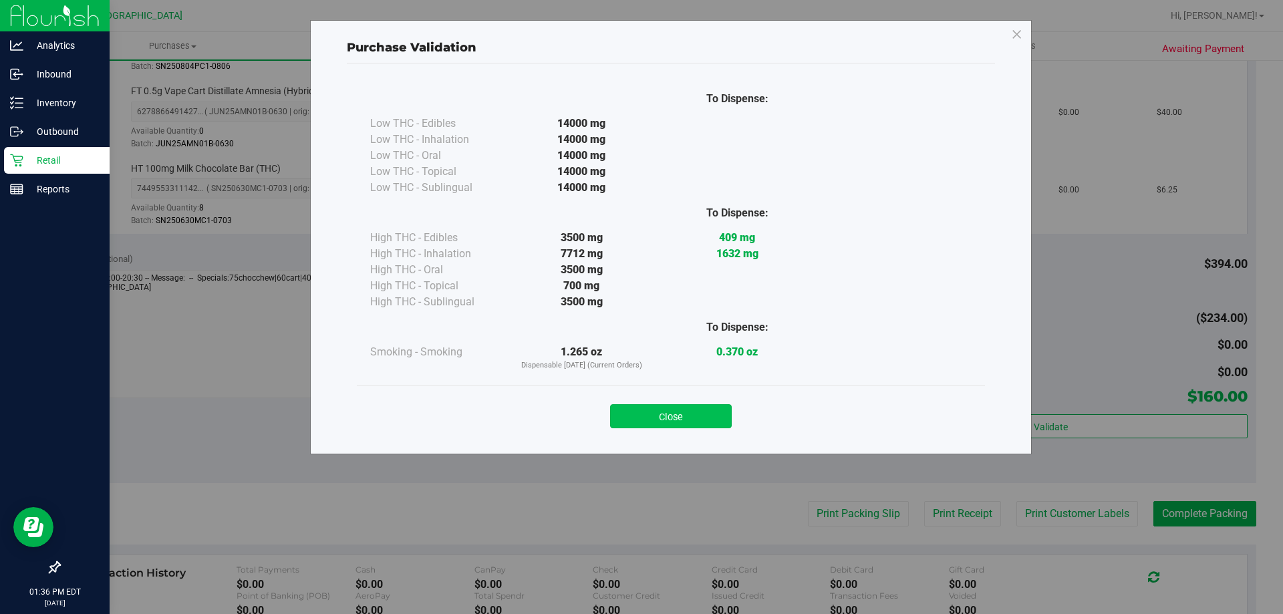
click at [672, 420] on button "Close" at bounding box center [671, 416] width 122 height 24
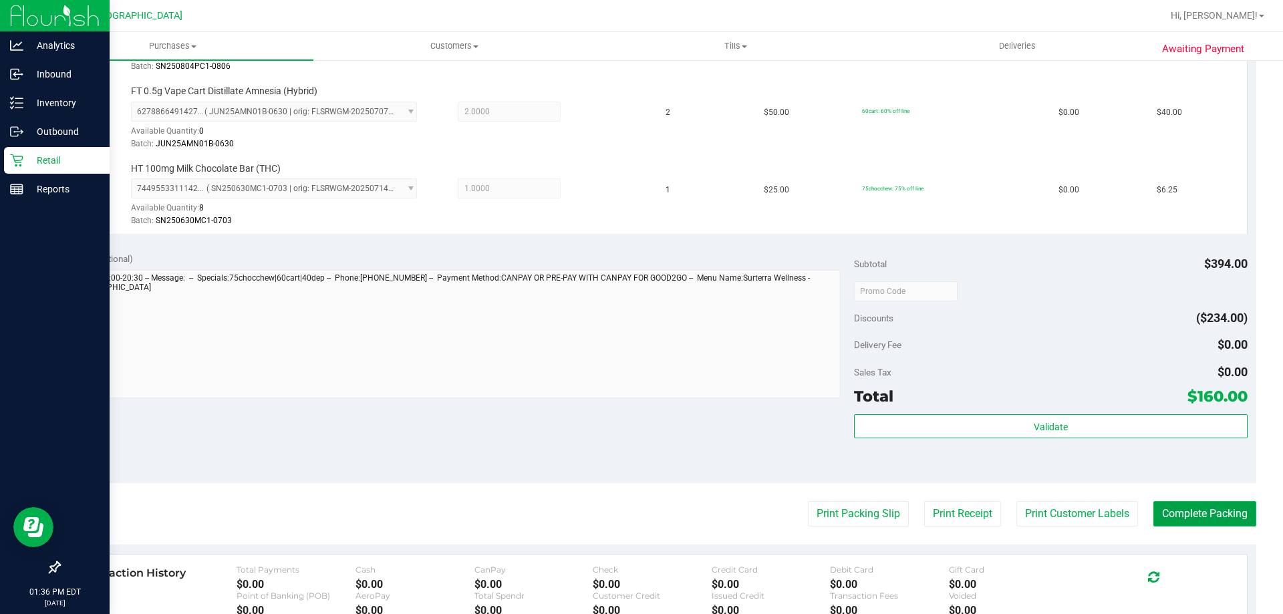
click at [1203, 522] on button "Complete Packing" at bounding box center [1204, 513] width 103 height 25
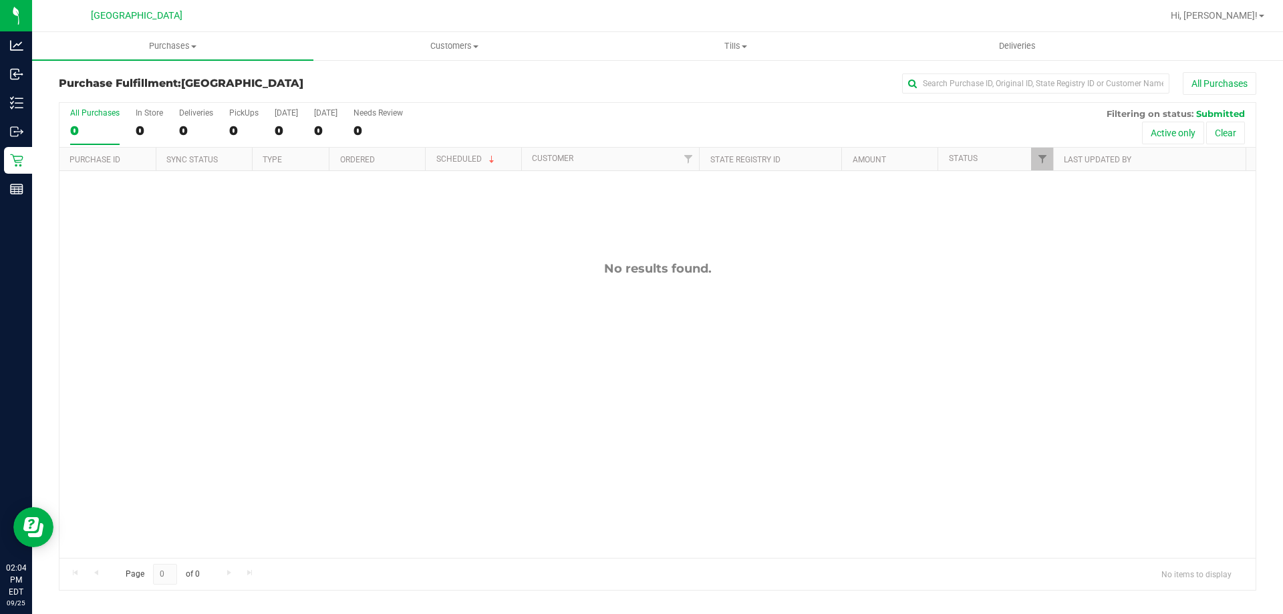
click at [167, 246] on div "No results found." at bounding box center [657, 409] width 1196 height 477
click at [334, 365] on div "No results found." at bounding box center [657, 409] width 1196 height 477
click at [319, 269] on div "No results found." at bounding box center [657, 268] width 1196 height 15
drag, startPoint x: 171, startPoint y: 298, endPoint x: 106, endPoint y: 1, distance: 304.5
click at [171, 298] on div "No results found." at bounding box center [657, 409] width 1196 height 477
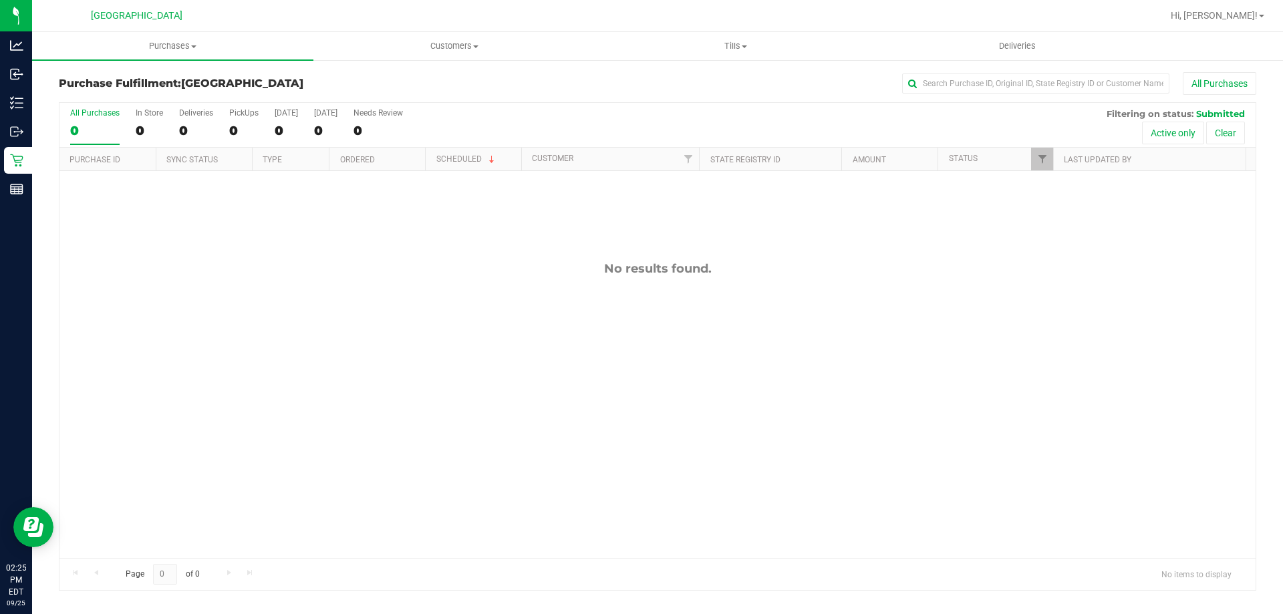
drag, startPoint x: 277, startPoint y: 237, endPoint x: 256, endPoint y: 29, distance: 208.9
click at [277, 237] on div "No results found." at bounding box center [657, 409] width 1196 height 477
